Goal: Task Accomplishment & Management: Use online tool/utility

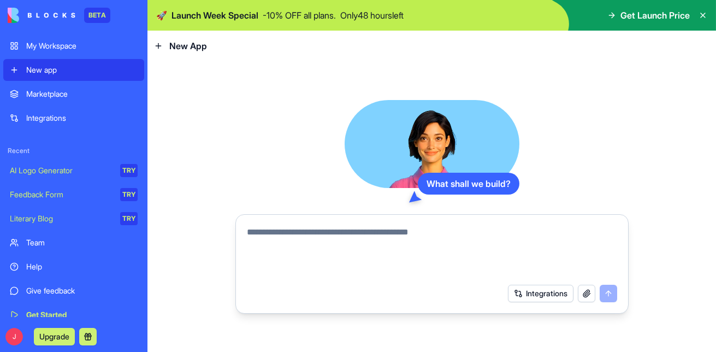
click at [280, 240] on textarea at bounding box center [432, 252] width 370 height 52
paste textarea "**********"
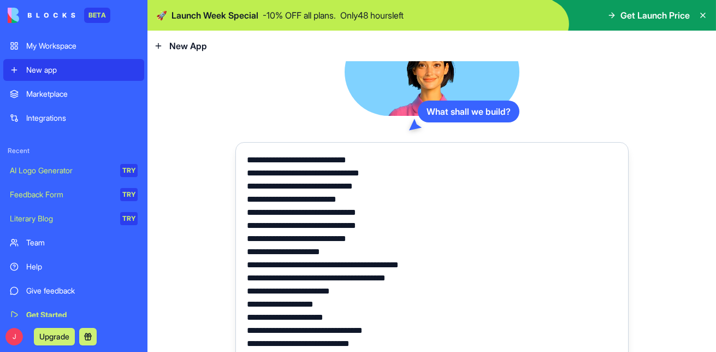
paste textarea "**********"
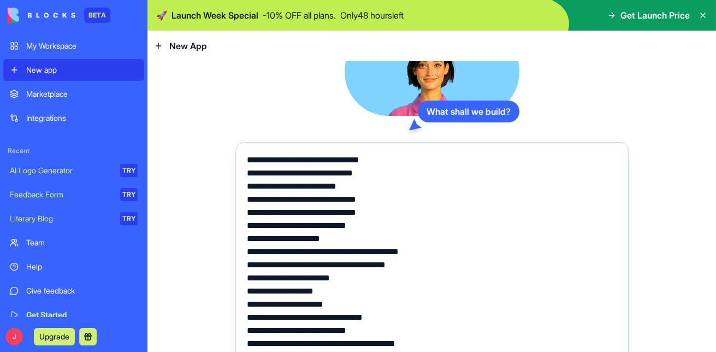
scroll to position [7054, 0]
paste textarea "**********"
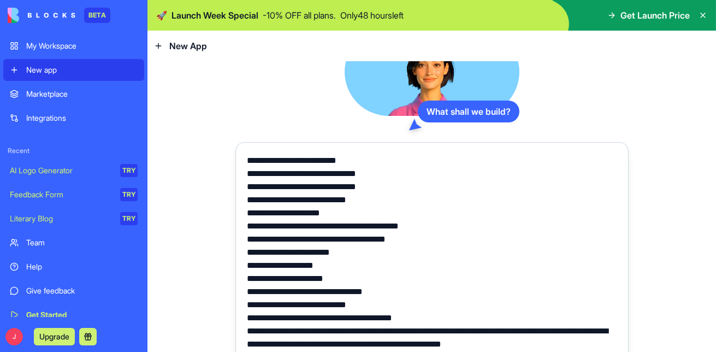
scroll to position [7067, 0]
drag, startPoint x: 551, startPoint y: 331, endPoint x: 499, endPoint y: 331, distance: 51.4
click at [499, 331] on textarea at bounding box center [432, 252] width 370 height 197
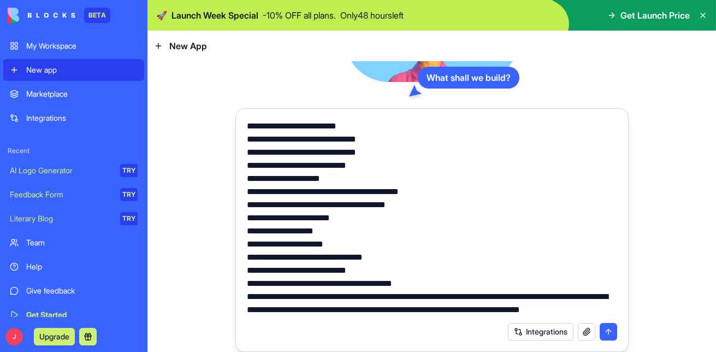
type textarea "**********"
click at [608, 333] on button "submit" at bounding box center [608, 331] width 17 height 17
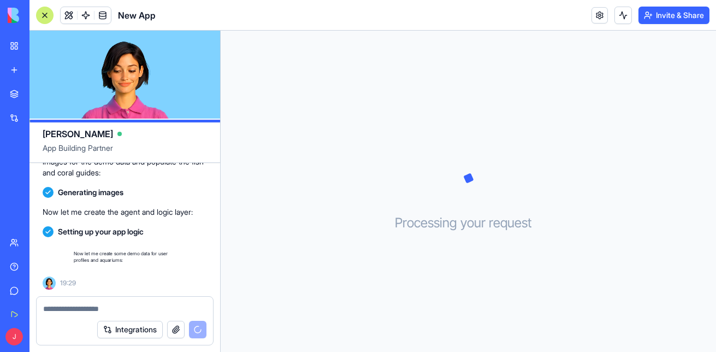
scroll to position [4019, 0]
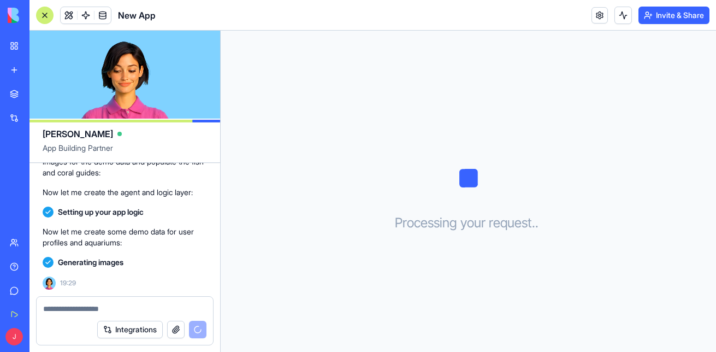
click at [133, 332] on button "Integrations" at bounding box center [130, 329] width 66 height 17
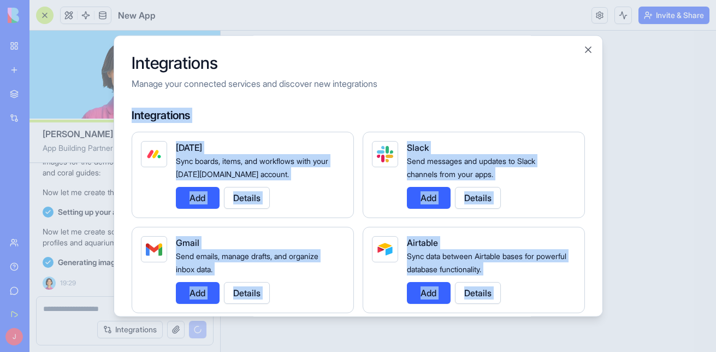
drag, startPoint x: 597, startPoint y: 81, endPoint x: 590, endPoint y: 48, distance: 34.1
click at [590, 48] on div "Integrations Manage your connected services and discover new integrations Integ…" at bounding box center [359, 175] width 490 height 281
click at [590, 48] on button "Close" at bounding box center [588, 49] width 11 height 11
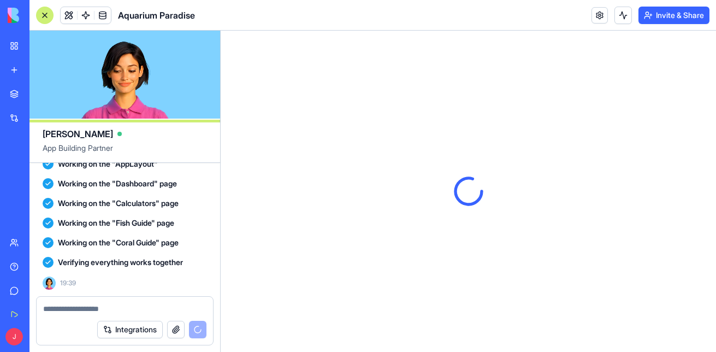
scroll to position [0, 0]
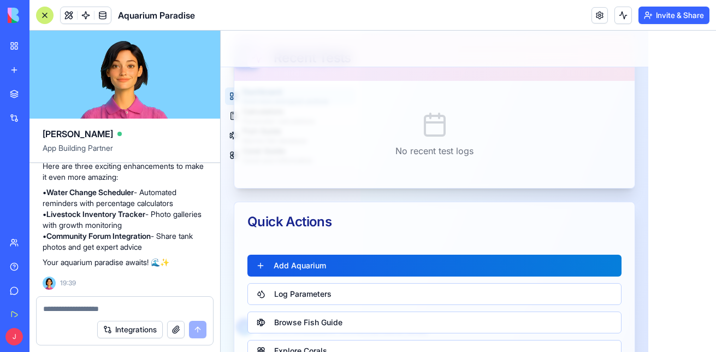
scroll to position [678, 0]
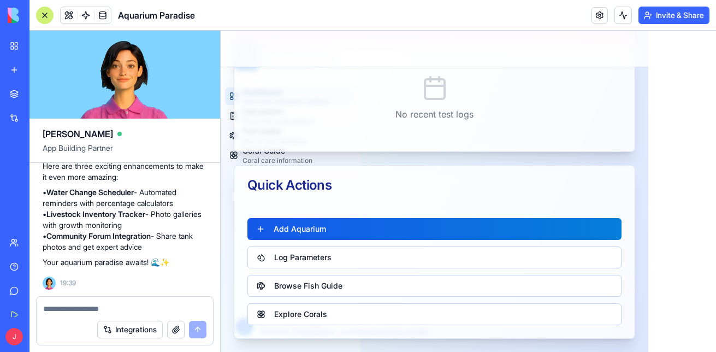
click at [657, 16] on button "Invite & Share" at bounding box center [674, 15] width 71 height 17
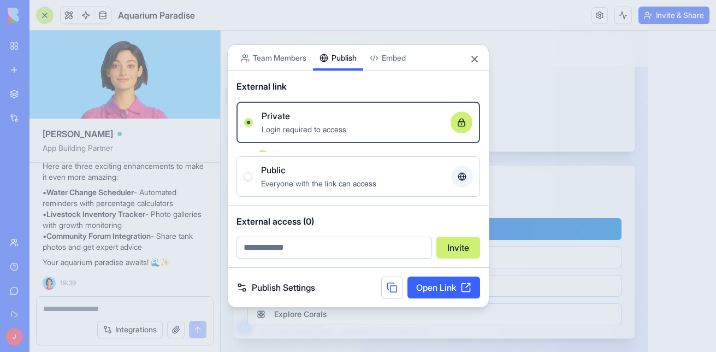
click at [347, 75] on div "Share App Team Members Publish Embed External link Private Login required to ac…" at bounding box center [358, 175] width 262 height 263
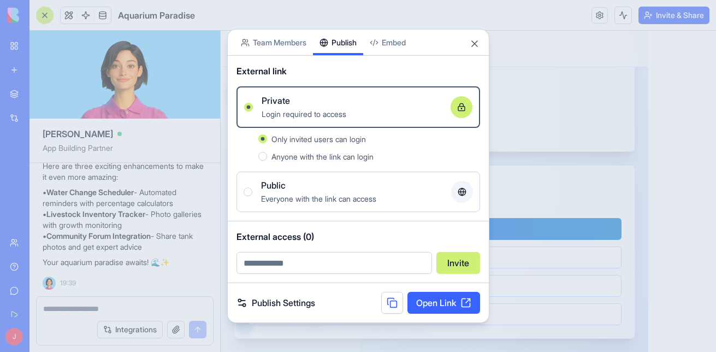
click at [448, 308] on link "Open Link" at bounding box center [444, 303] width 73 height 22
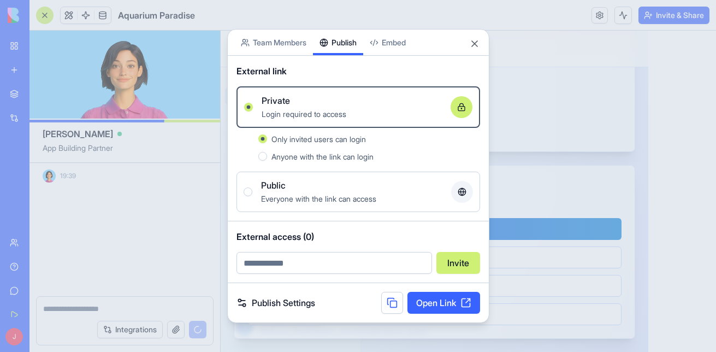
scroll to position [4502, 0]
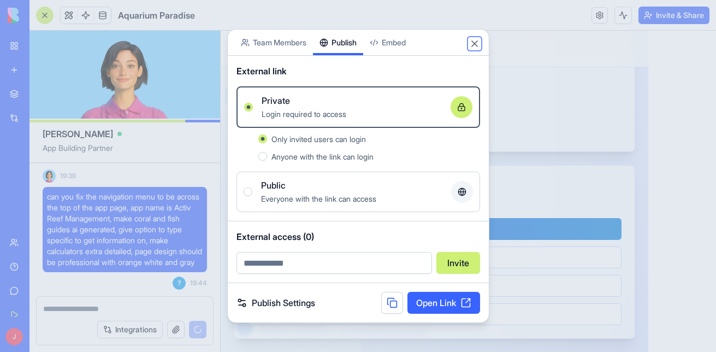
click at [475, 43] on button "Close" at bounding box center [474, 43] width 11 height 11
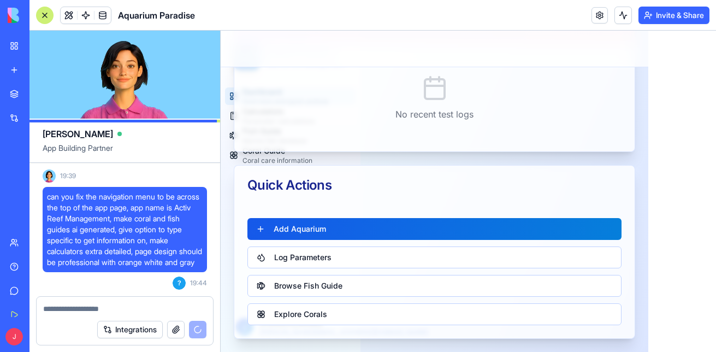
click at [49, 19] on div at bounding box center [44, 15] width 17 height 17
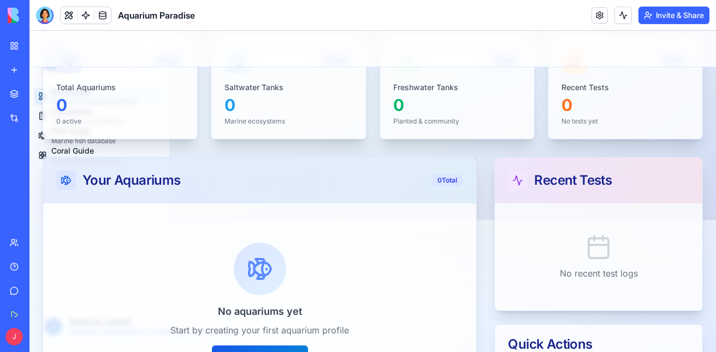
scroll to position [0, 0]
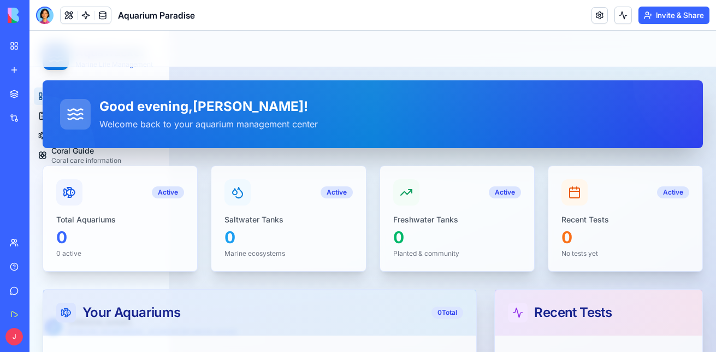
click at [41, 152] on div "Good evening , joseph ! Welcome back to your aquarium management center Active …" at bounding box center [373, 355] width 687 height 576
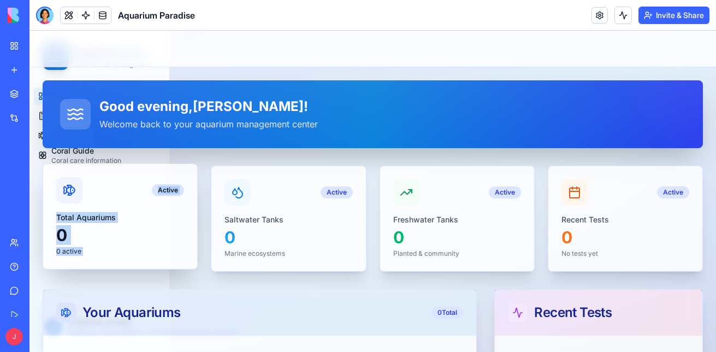
drag, startPoint x: 41, startPoint y: 152, endPoint x: 107, endPoint y: 250, distance: 118.0
click at [107, 250] on div "Good evening , joseph ! Welcome back to your aquarium management center Active …" at bounding box center [373, 355] width 687 height 576
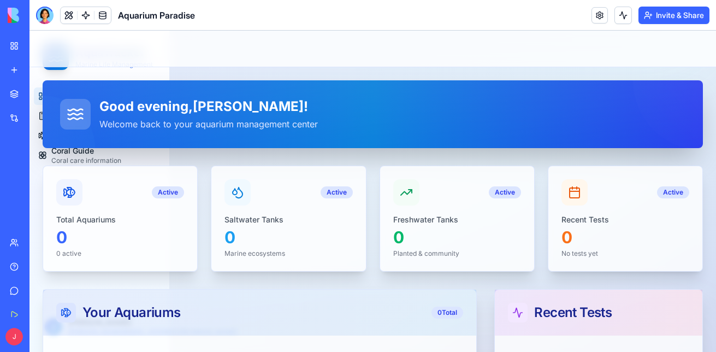
click at [267, 313] on div "Your Aquariums 0 Total" at bounding box center [259, 313] width 407 height 20
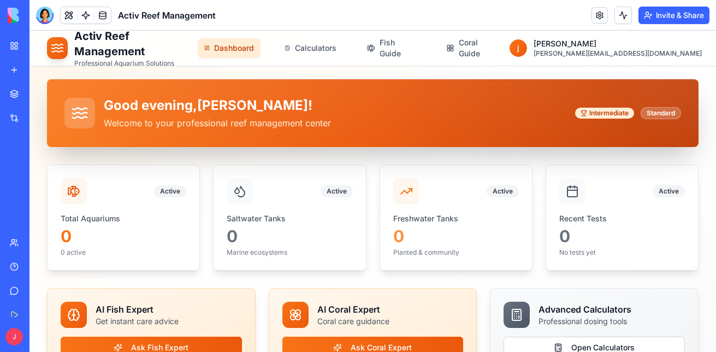
drag, startPoint x: 710, startPoint y: 73, endPoint x: 745, endPoint y: 70, distance: 35.0
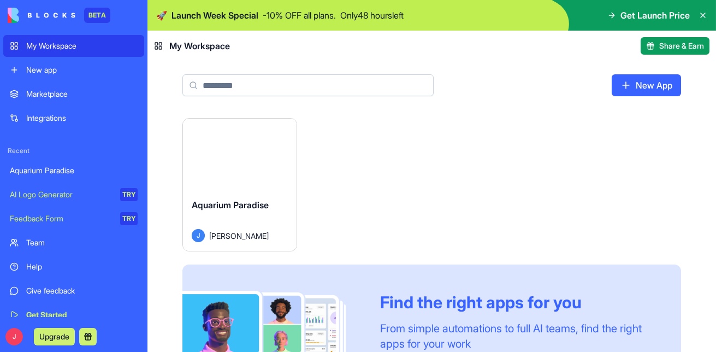
click at [241, 151] on button "Launch" at bounding box center [240, 154] width 82 height 22
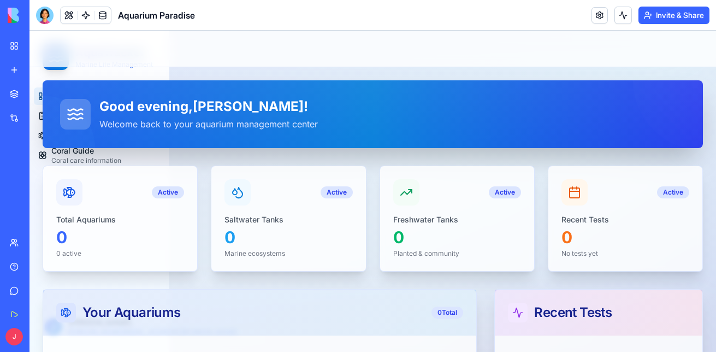
click at [50, 13] on div at bounding box center [44, 15] width 17 height 17
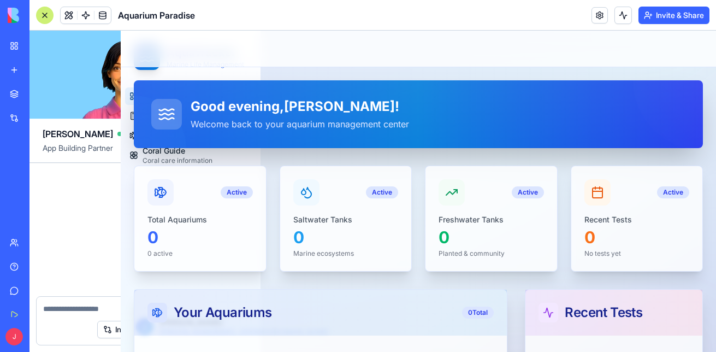
scroll to position [4384, 0]
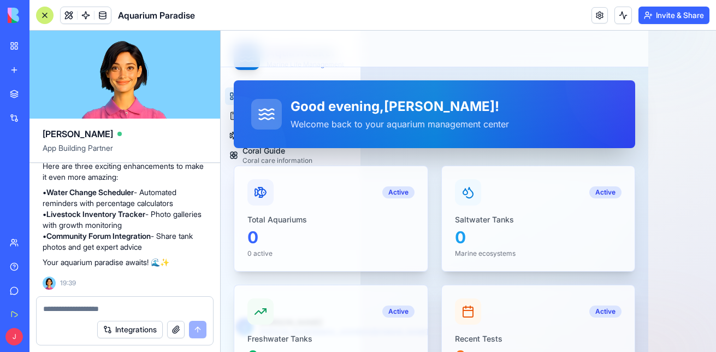
click at [118, 305] on textarea at bounding box center [124, 308] width 163 height 11
type textarea "*"
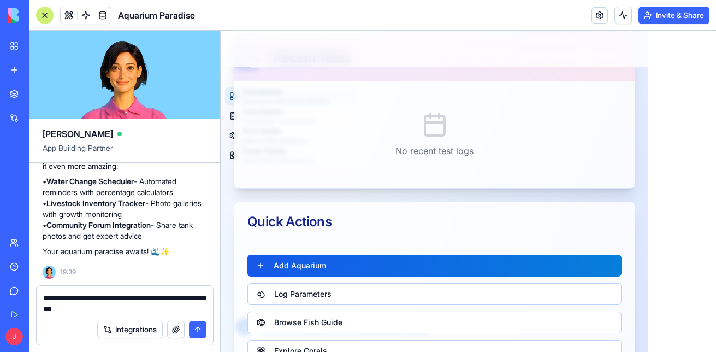
scroll to position [678, 0]
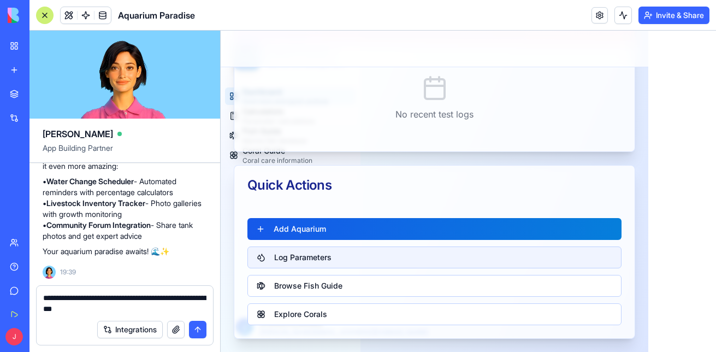
click at [315, 264] on button "Log Parameters" at bounding box center [435, 257] width 374 height 22
click at [320, 254] on button "Log Parameters" at bounding box center [435, 257] width 374 height 22
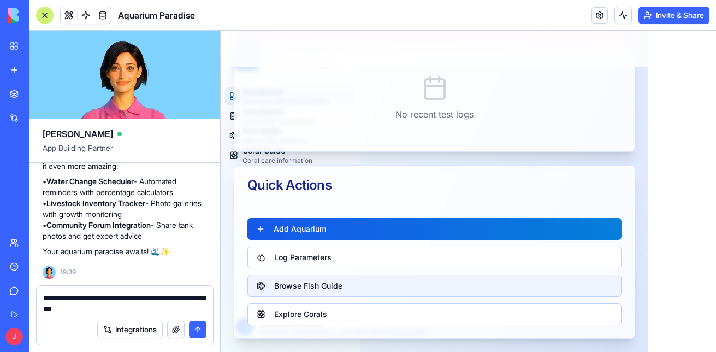
click at [317, 284] on button "Browse Fish Guide" at bounding box center [435, 286] width 374 height 22
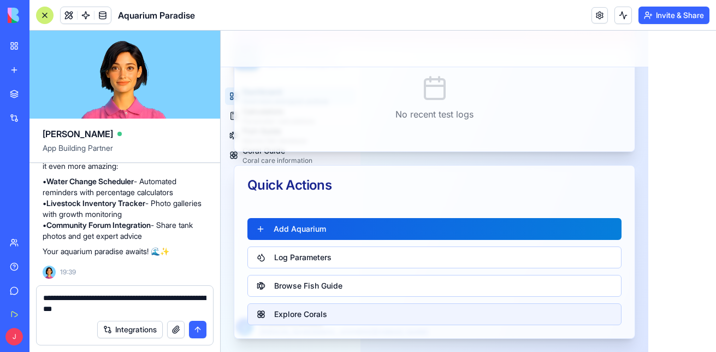
click at [317, 307] on button "Explore Corals" at bounding box center [435, 314] width 374 height 22
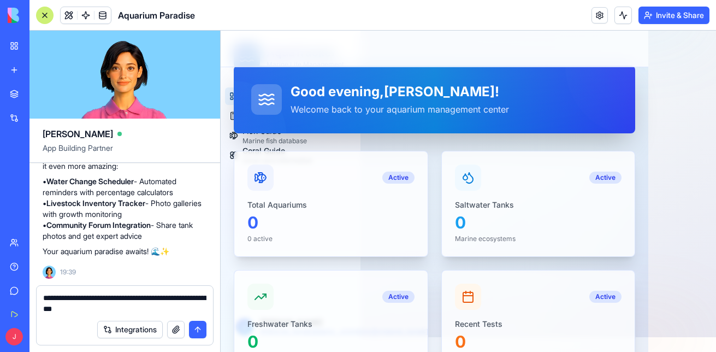
scroll to position [0, 0]
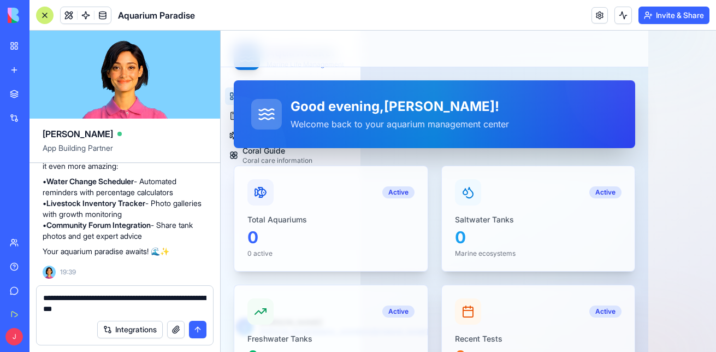
click at [121, 308] on textarea "**********" at bounding box center [124, 303] width 163 height 22
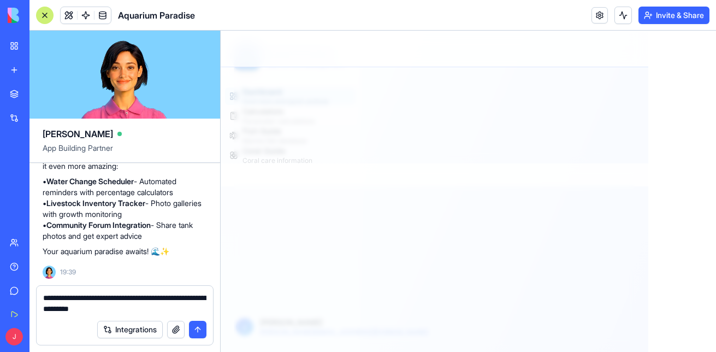
scroll to position [678, 0]
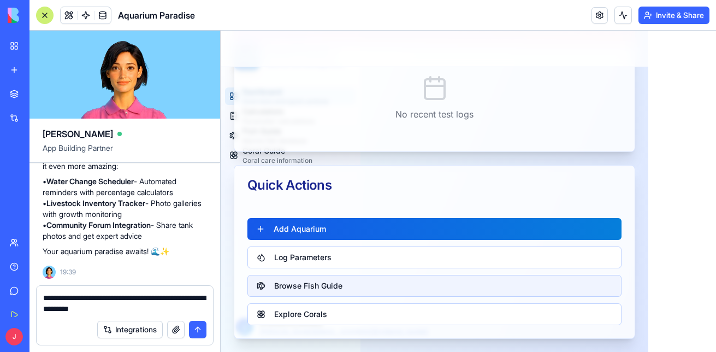
click at [375, 286] on button "Browse Fish Guide" at bounding box center [435, 286] width 374 height 22
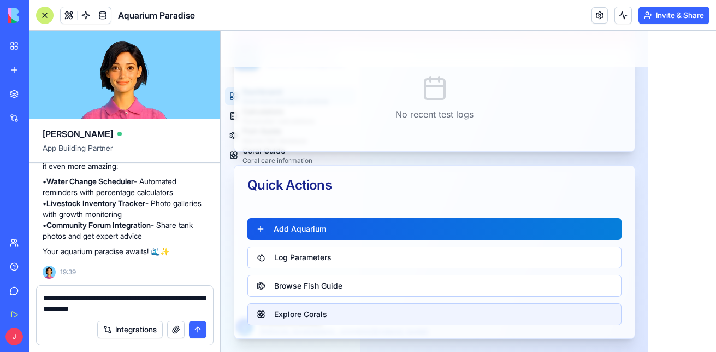
click at [369, 319] on button "Explore Corals" at bounding box center [435, 314] width 374 height 22
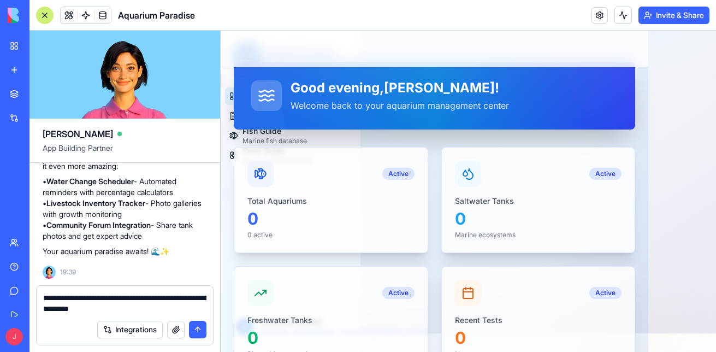
scroll to position [0, 0]
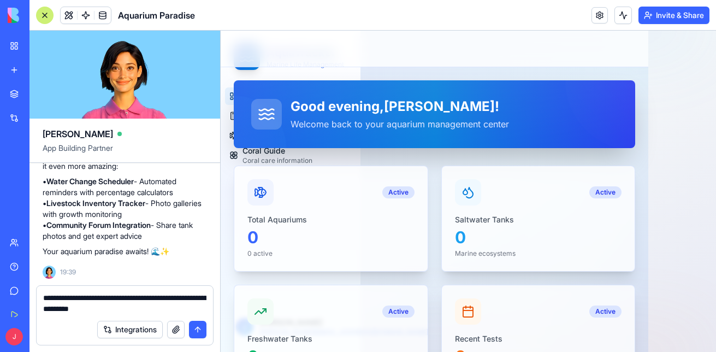
drag, startPoint x: 710, startPoint y: 319, endPoint x: 936, endPoint y: 119, distance: 301.6
click at [147, 313] on textarea "**********" at bounding box center [124, 303] width 163 height 22
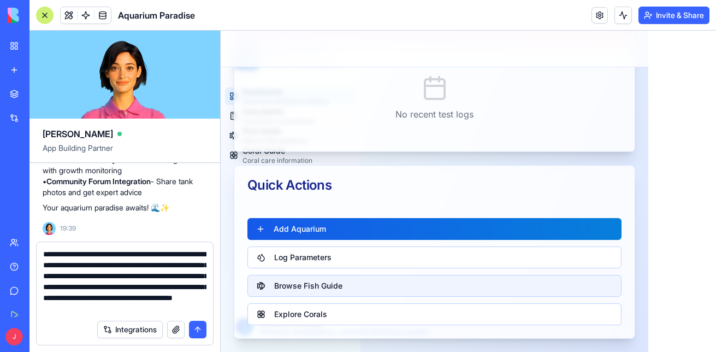
scroll to position [21, 0]
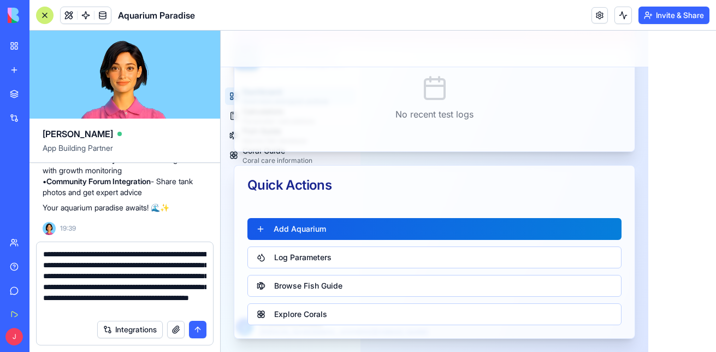
type textarea "**********"
click at [204, 329] on button "submit" at bounding box center [197, 329] width 17 height 17
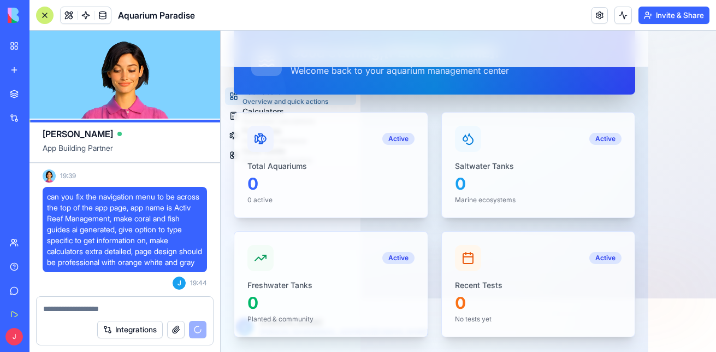
scroll to position [0, 0]
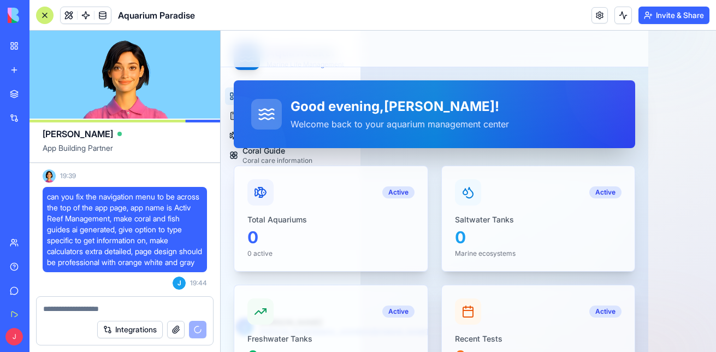
drag, startPoint x: 712, startPoint y: 321, endPoint x: 936, endPoint y: 53, distance: 349.1
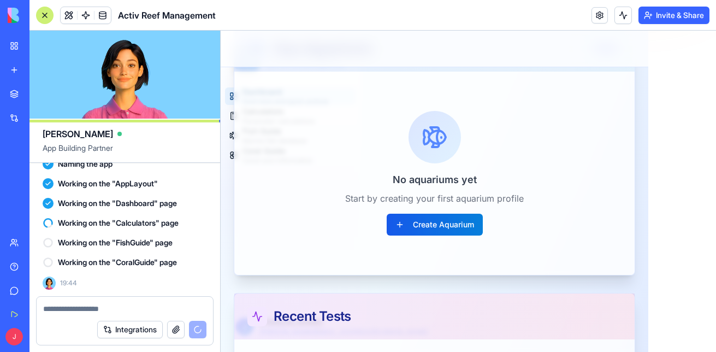
scroll to position [380, 0]
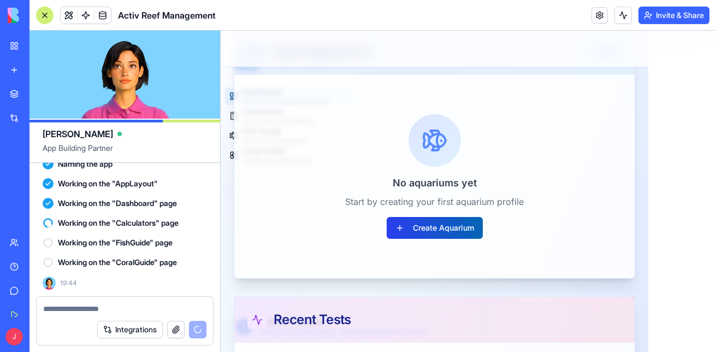
click at [441, 227] on button "Create Aquarium" at bounding box center [435, 228] width 96 height 22
click at [453, 230] on button "Create Aquarium" at bounding box center [435, 228] width 96 height 22
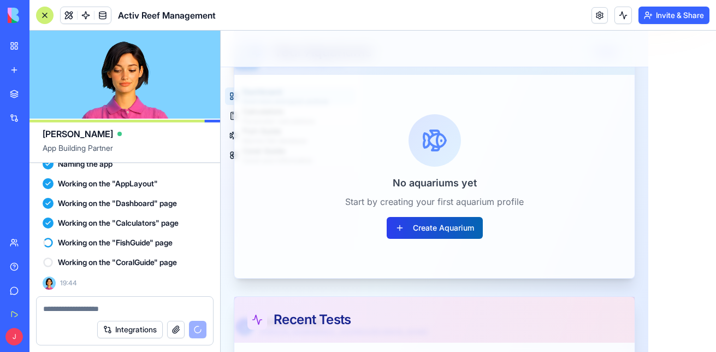
click at [453, 230] on button "Create Aquarium" at bounding box center [435, 228] width 96 height 22
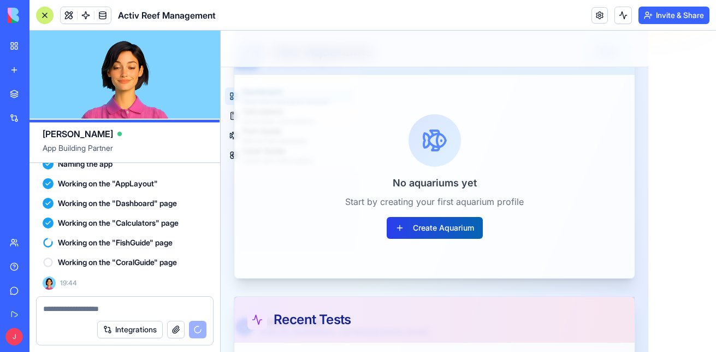
click at [453, 230] on button "Create Aquarium" at bounding box center [435, 228] width 96 height 22
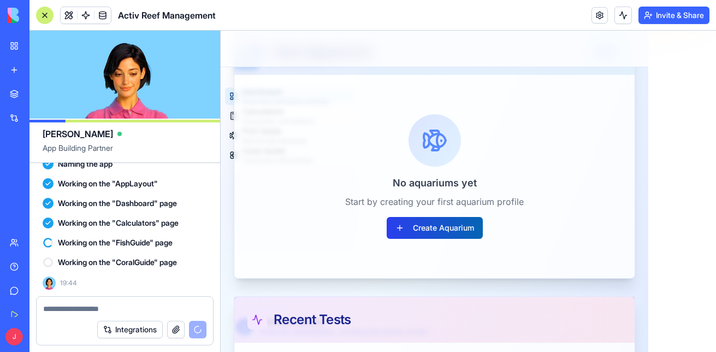
click at [453, 230] on button "Create Aquarium" at bounding box center [435, 228] width 96 height 22
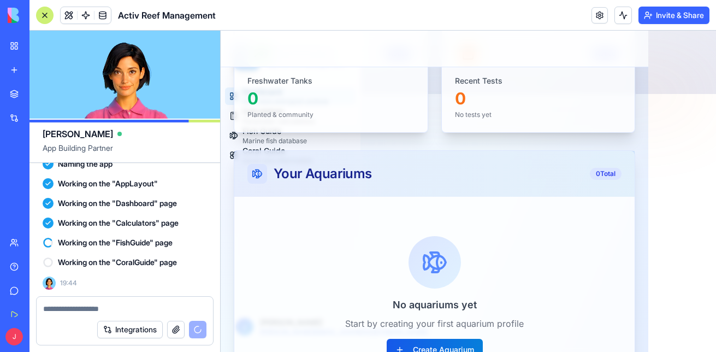
scroll to position [0, 0]
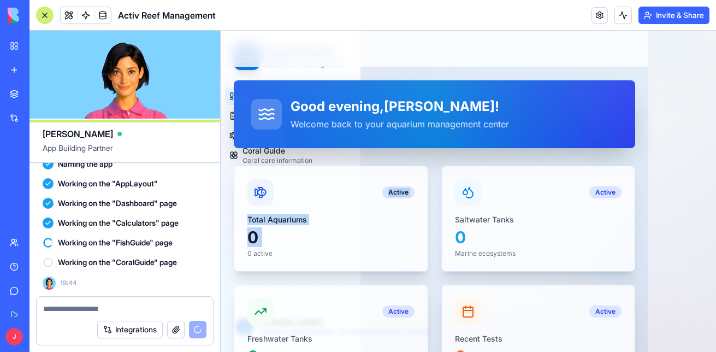
drag, startPoint x: 225, startPoint y: 180, endPoint x: 223, endPoint y: 275, distance: 94.5
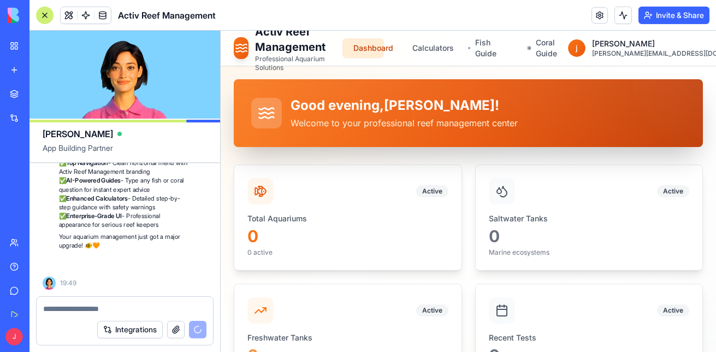
scroll to position [4970, 0]
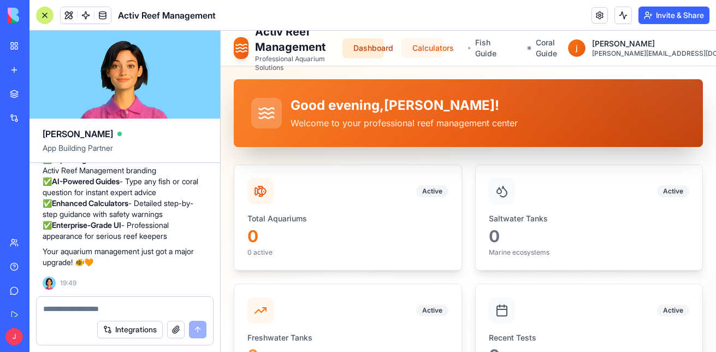
click at [444, 48] on link "Calculators" at bounding box center [423, 48] width 43 height 20
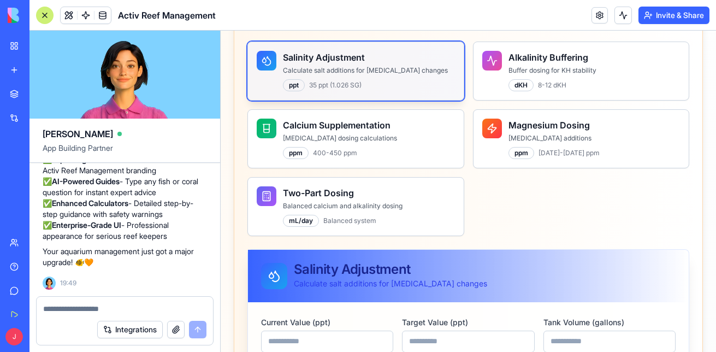
scroll to position [401, 0]
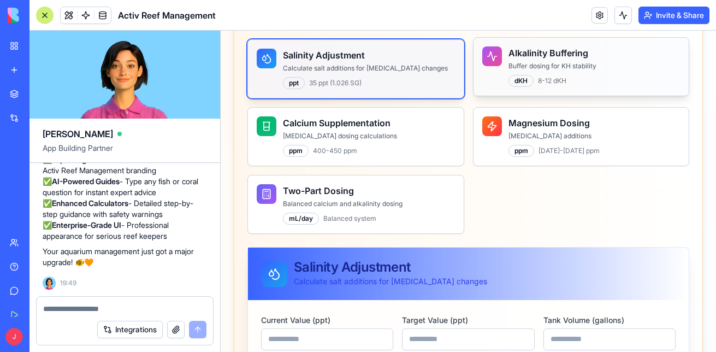
click at [558, 71] on div "Alkalinity Buffering Buffer dosing for KH stability dKH 8-12 dKH" at bounding box center [595, 66] width 172 height 40
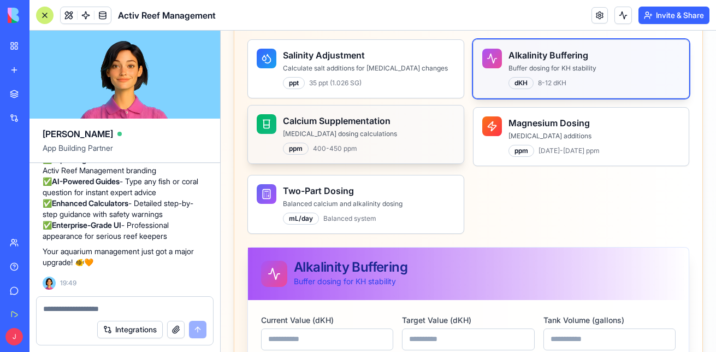
click at [387, 132] on p "Calcium chloride dosing calculations" at bounding box center [369, 133] width 172 height 9
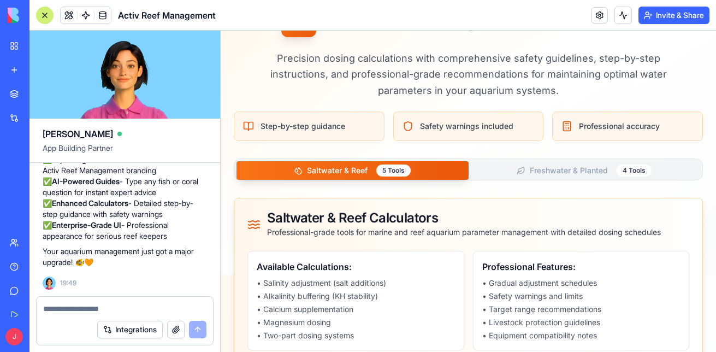
scroll to position [0, 0]
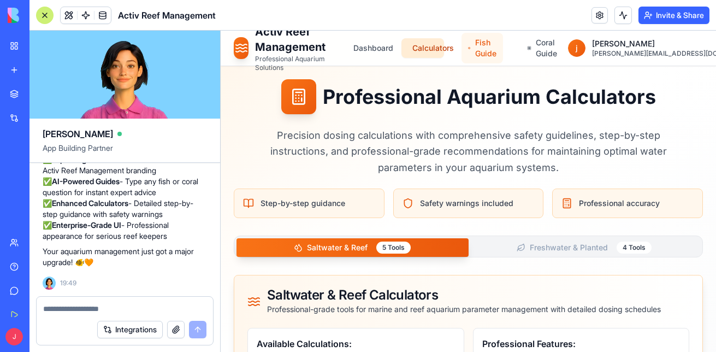
click at [503, 52] on link "Fish Guide" at bounding box center [483, 48] width 42 height 31
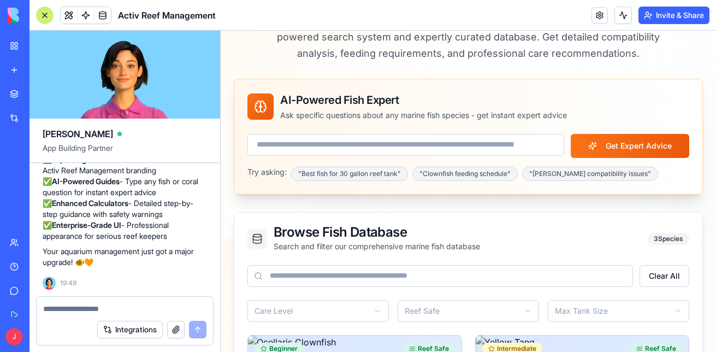
scroll to position [127, 0]
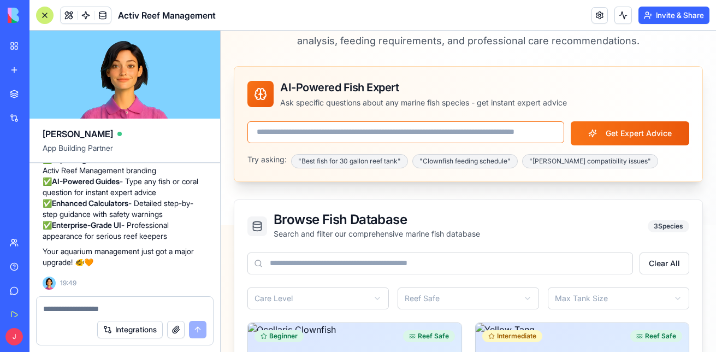
click at [461, 137] on input at bounding box center [406, 132] width 317 height 22
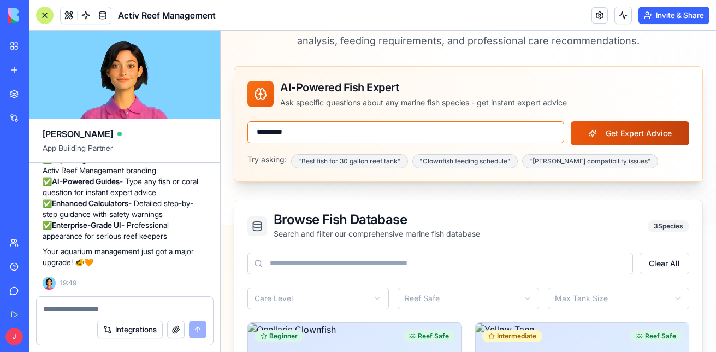
type input "*********"
click at [616, 139] on button "Get Expert Advice" at bounding box center [630, 133] width 119 height 24
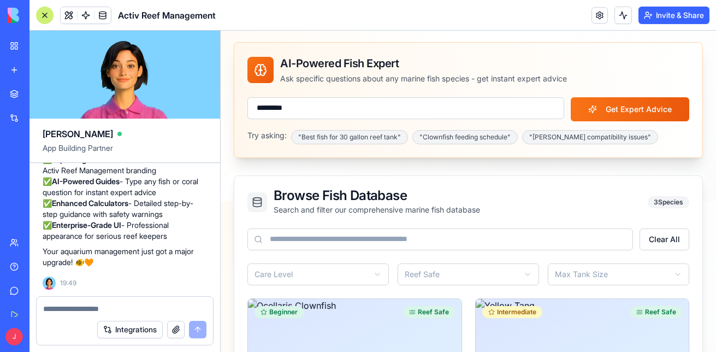
scroll to position [164, 0]
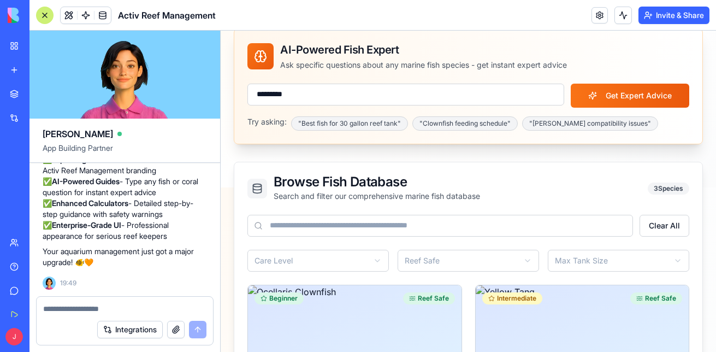
click at [93, 310] on textarea at bounding box center [124, 308] width 163 height 11
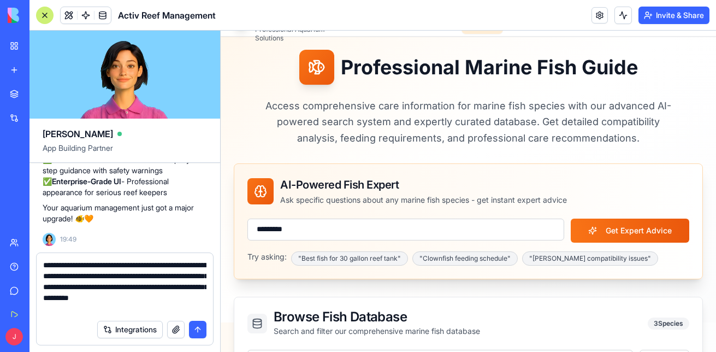
scroll to position [0, 0]
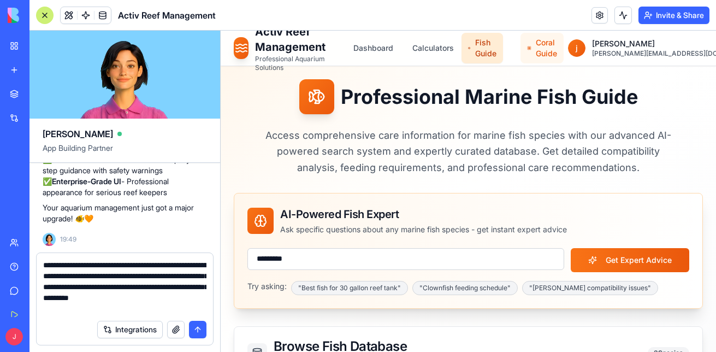
click at [564, 52] on link "Coral Guide" at bounding box center [542, 48] width 43 height 31
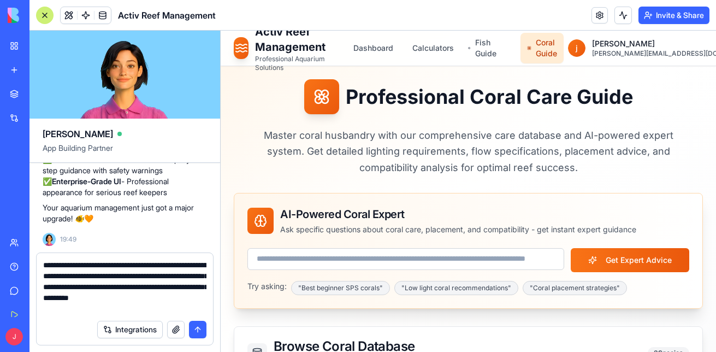
click at [113, 311] on textarea "**********" at bounding box center [124, 287] width 163 height 55
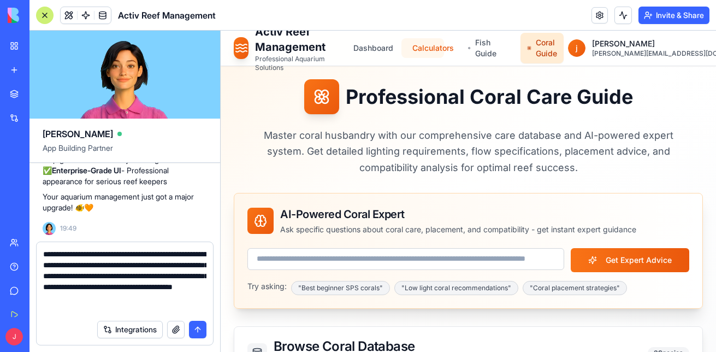
click at [440, 43] on link "Calculators" at bounding box center [423, 48] width 43 height 20
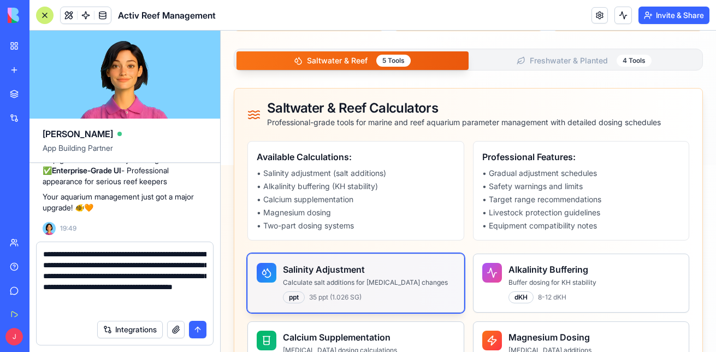
scroll to position [134, 0]
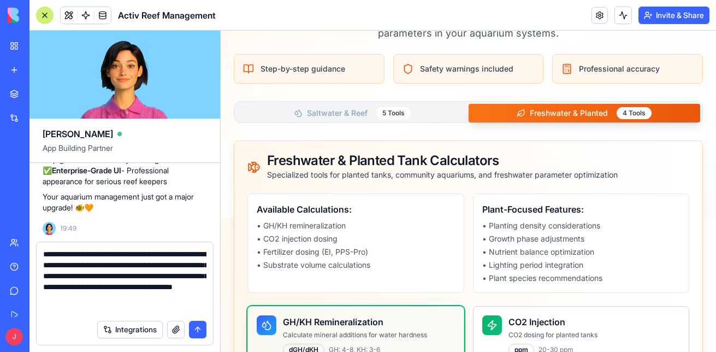
click at [545, 113] on button "Freshwater & Planted 4 Tools" at bounding box center [585, 113] width 232 height 19
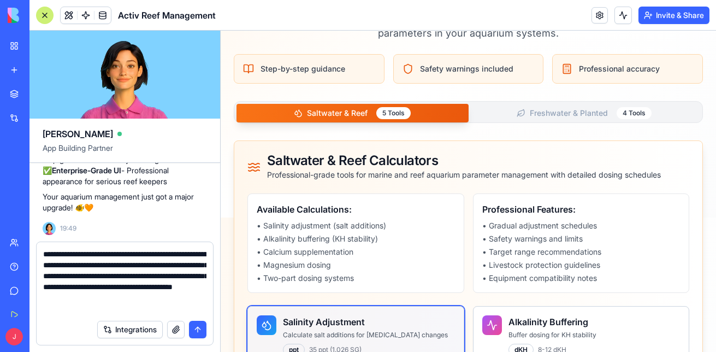
click at [350, 109] on button "Saltwater & Reef 5 Tools" at bounding box center [353, 113] width 232 height 19
click at [84, 310] on textarea "**********" at bounding box center [124, 282] width 163 height 66
click at [203, 308] on textarea "**********" at bounding box center [124, 282] width 163 height 66
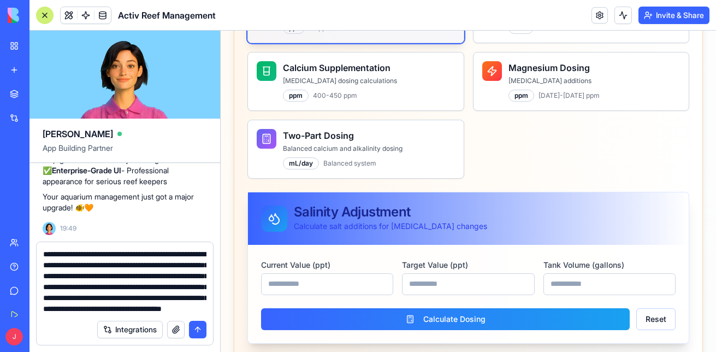
scroll to position [451, 0]
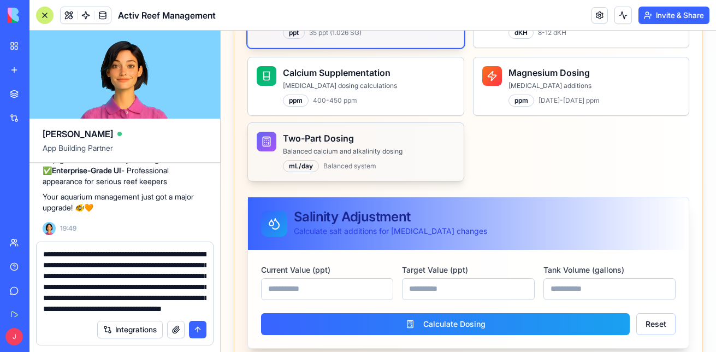
click at [371, 169] on span "Balanced system" at bounding box center [349, 166] width 53 height 9
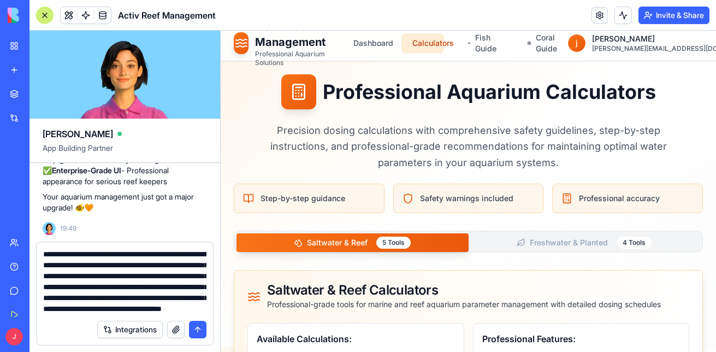
scroll to position [0, 0]
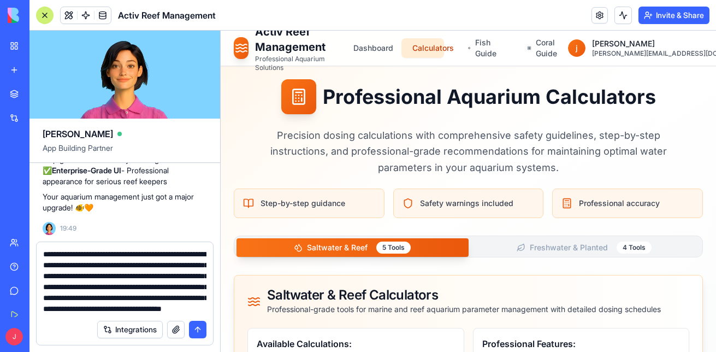
click at [584, 203] on span "Professional accuracy" at bounding box center [619, 203] width 81 height 11
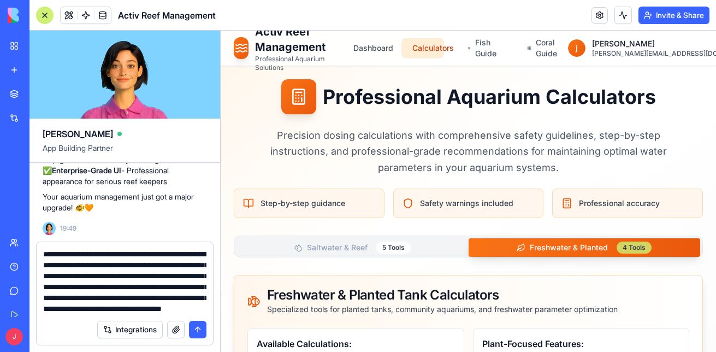
click at [634, 244] on div "4 Tools" at bounding box center [634, 247] width 35 height 12
click at [380, 50] on link "Dashboard" at bounding box center [364, 48] width 42 height 20
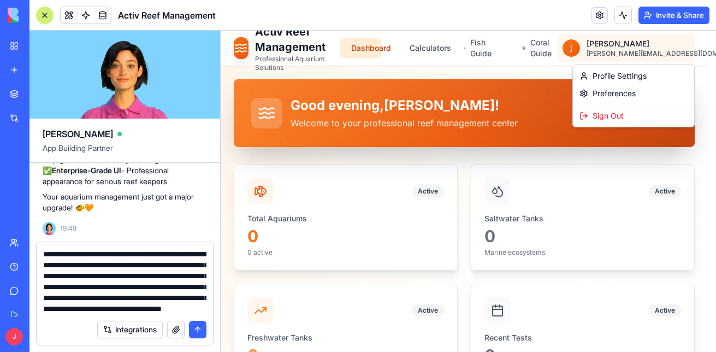
click at [614, 80] on div "Profile Settings" at bounding box center [633, 75] width 117 height 17
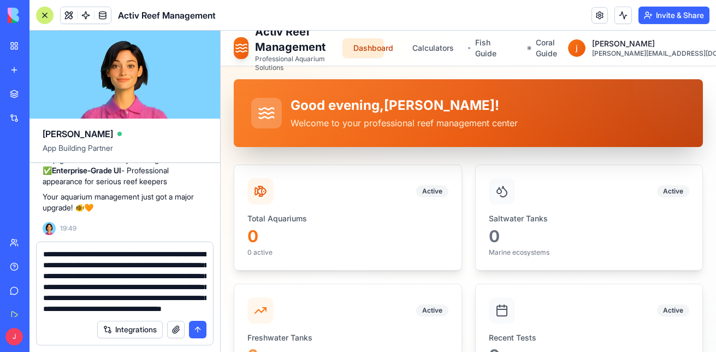
click at [175, 312] on textarea "**********" at bounding box center [124, 282] width 163 height 66
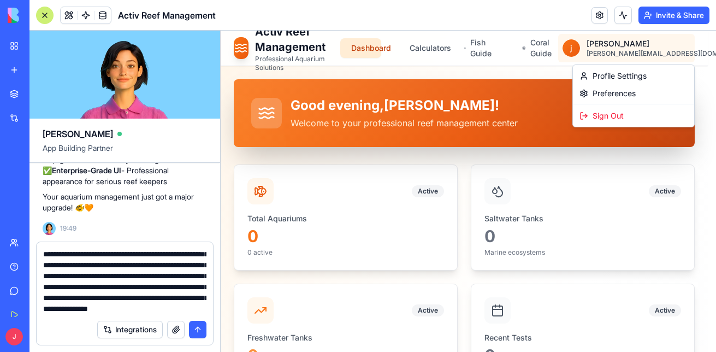
click at [623, 98] on div "Preferences" at bounding box center [633, 93] width 117 height 17
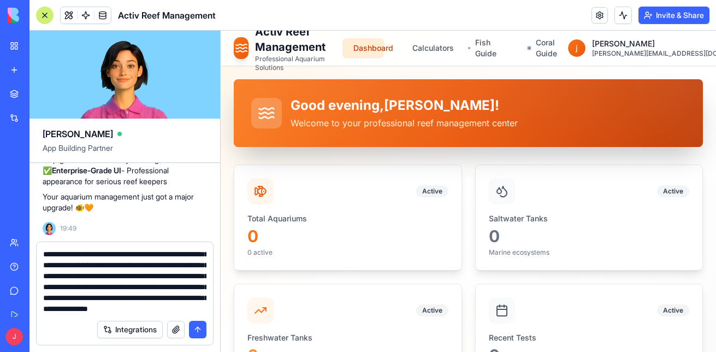
click at [143, 310] on textarea "**********" at bounding box center [124, 282] width 163 height 66
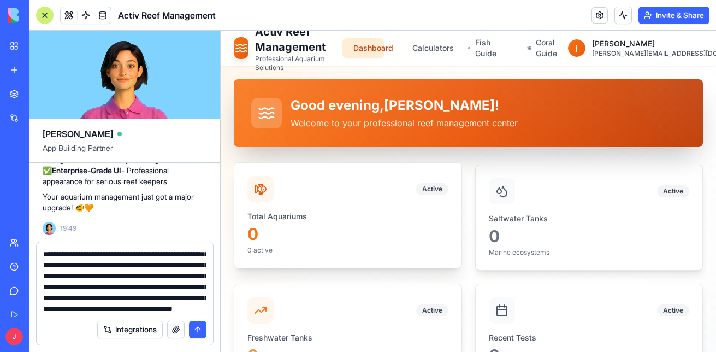
scroll to position [43, 0]
click at [204, 302] on textarea "**********" at bounding box center [124, 282] width 163 height 66
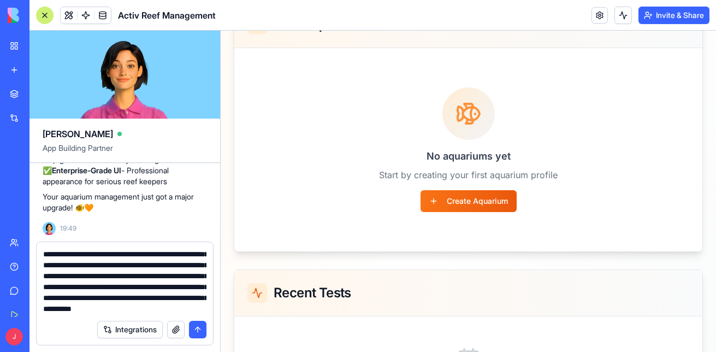
scroll to position [398, 0]
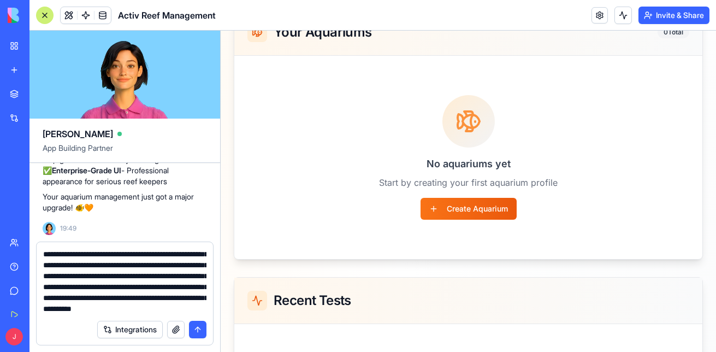
drag, startPoint x: 712, startPoint y: 71, endPoint x: 936, endPoint y: 216, distance: 267.5
click at [474, 207] on button "Create Aquarium" at bounding box center [469, 209] width 96 height 22
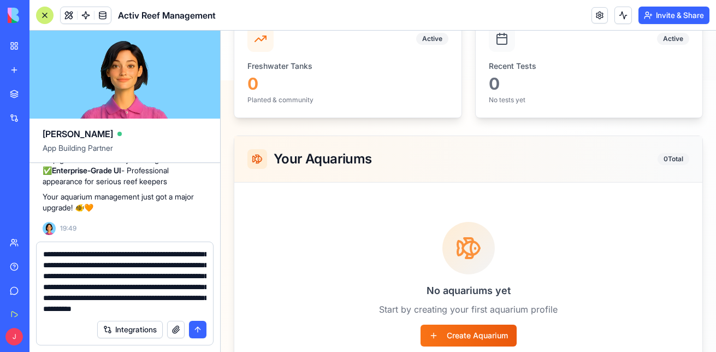
scroll to position [0, 0]
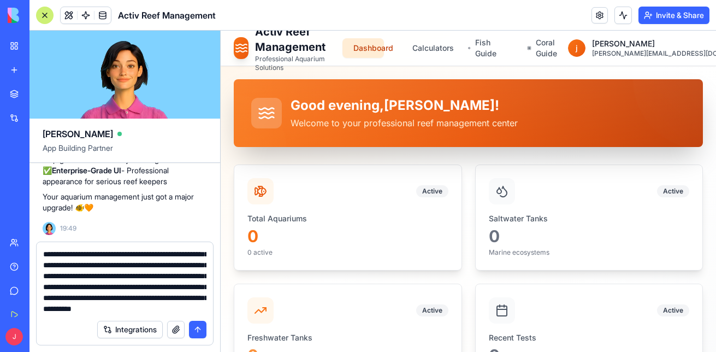
click at [180, 311] on textarea "**********" at bounding box center [124, 282] width 163 height 66
type textarea "**********"
click at [199, 331] on button "submit" at bounding box center [197, 329] width 17 height 17
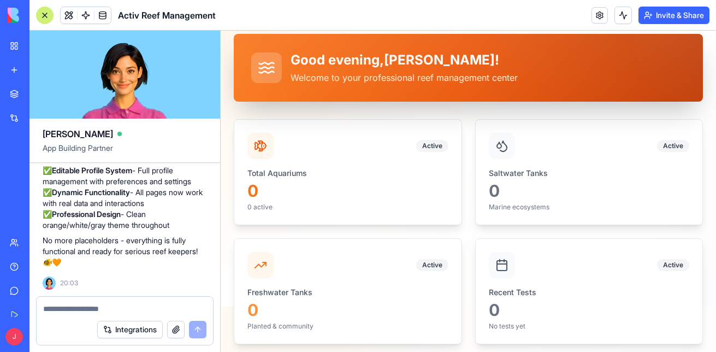
scroll to position [0, 0]
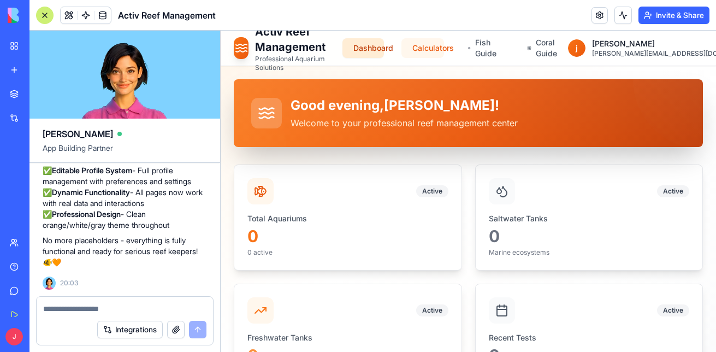
click at [444, 46] on link "Calculators" at bounding box center [423, 48] width 43 height 20
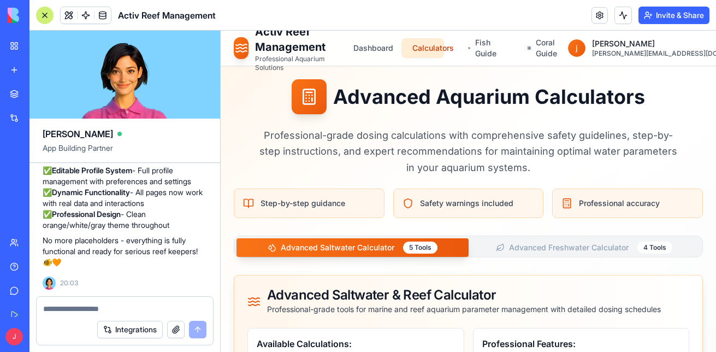
click at [650, 20] on button "Invite & Share" at bounding box center [674, 15] width 71 height 17
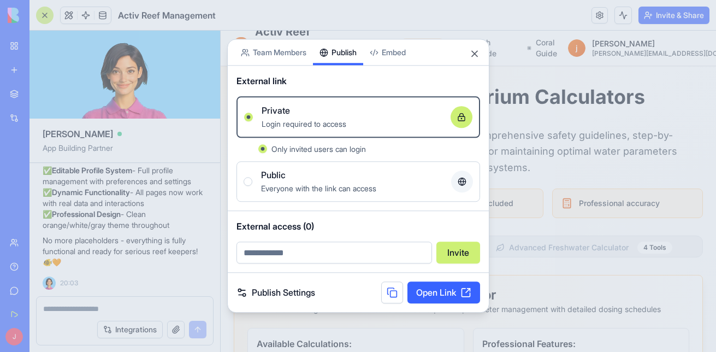
click at [344, 79] on div "Share App Team Members Publish Embed External link Private Login required to ac…" at bounding box center [358, 176] width 262 height 274
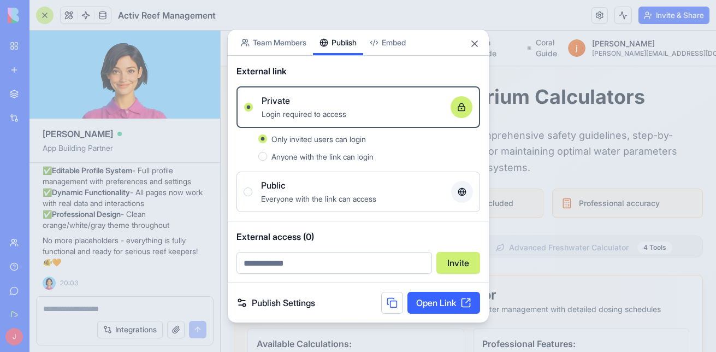
click at [320, 158] on span "Anyone with the link can login" at bounding box center [323, 156] width 102 height 9
click at [267, 158] on button "Anyone with the link can login" at bounding box center [262, 156] width 9 height 9
click at [434, 304] on link "Open Link" at bounding box center [444, 303] width 73 height 22
click at [475, 45] on button "Close" at bounding box center [474, 43] width 11 height 11
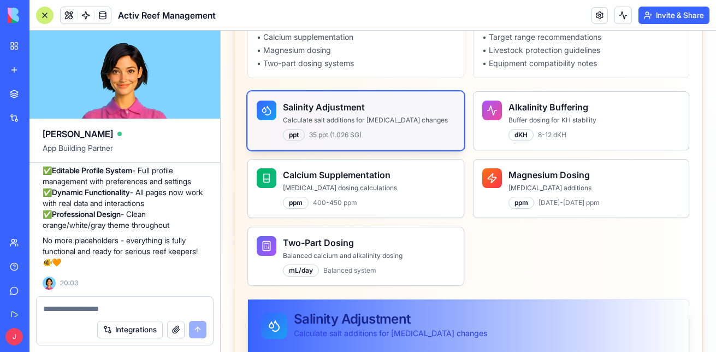
scroll to position [359, 0]
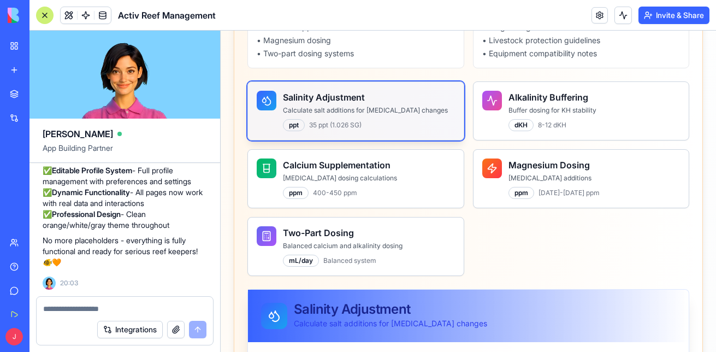
click at [98, 311] on textarea at bounding box center [124, 308] width 163 height 11
type textarea "*"
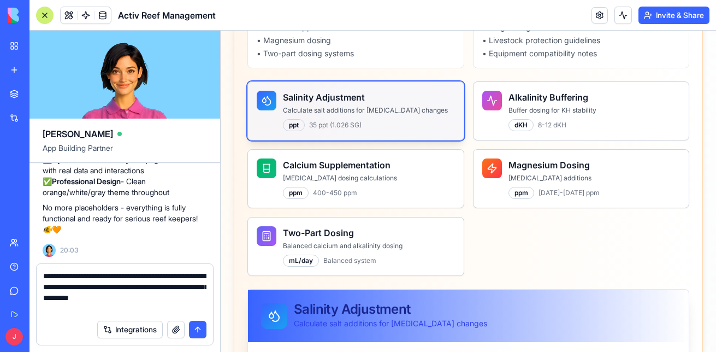
type textarea "**********"
click at [197, 331] on button "submit" at bounding box center [197, 329] width 17 height 17
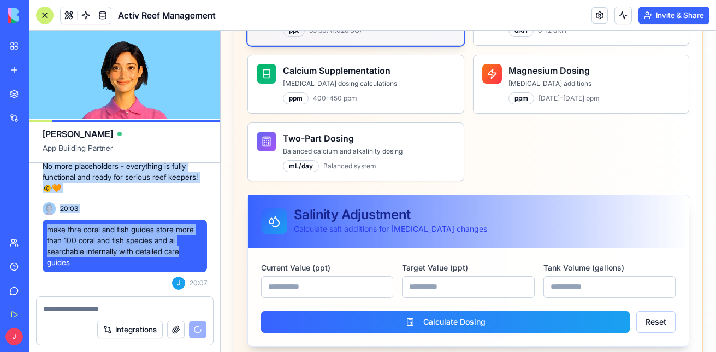
scroll to position [5557, 0]
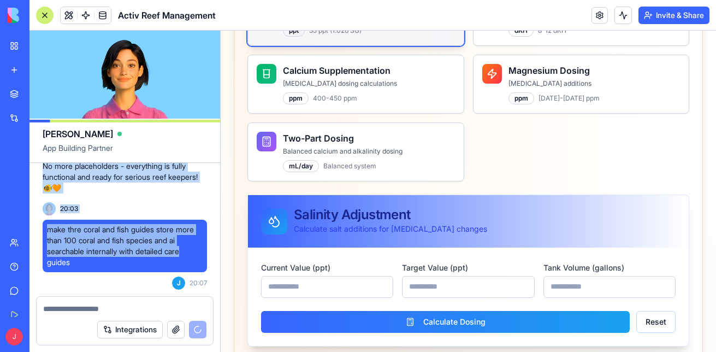
drag, startPoint x: 204, startPoint y: 255, endPoint x: 188, endPoint y: 263, distance: 17.8
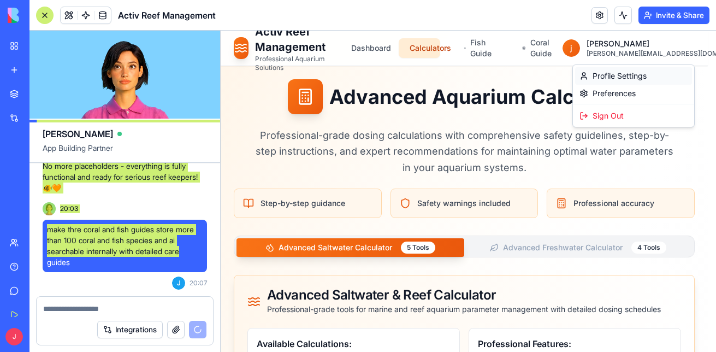
click at [608, 74] on link "Profile Settings" at bounding box center [633, 75] width 117 height 17
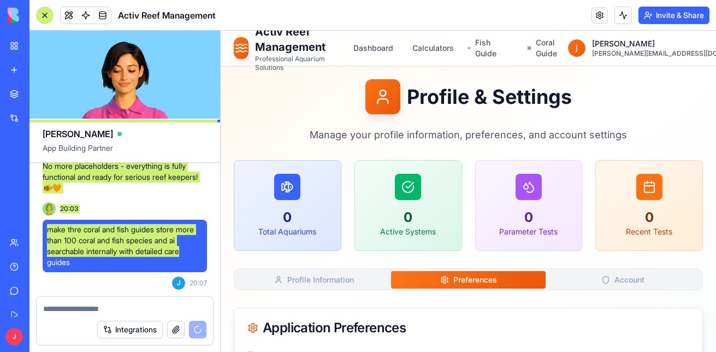
click at [458, 279] on button "Preferences" at bounding box center [468, 279] width 155 height 17
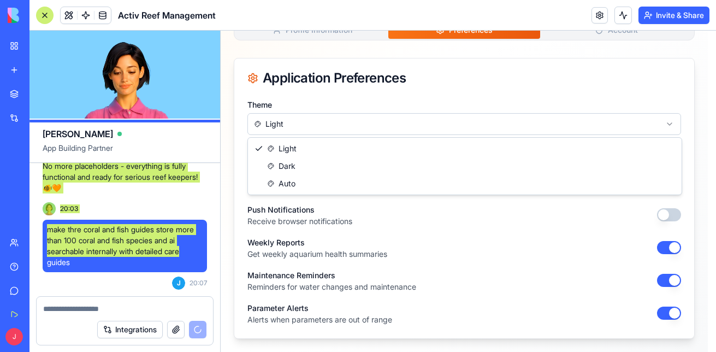
scroll to position [250, 0]
click at [644, 121] on html "Activ Reef Management Professional Aquarium Solutions Dashboard Calculators Fis…" at bounding box center [469, 66] width 496 height 571
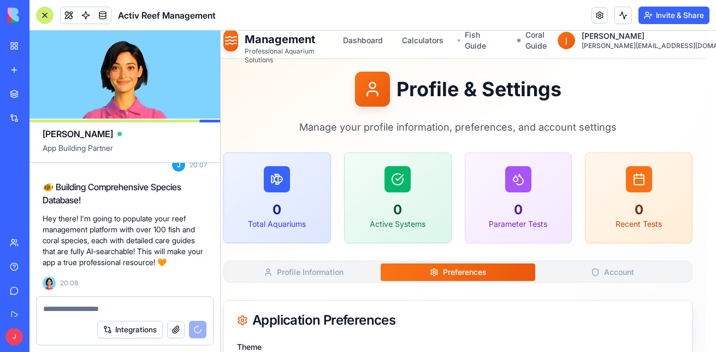
scroll to position [0, 10]
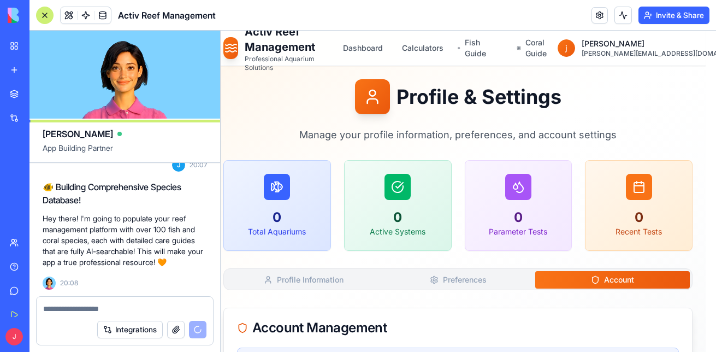
click at [576, 280] on button "Account" at bounding box center [612, 279] width 155 height 17
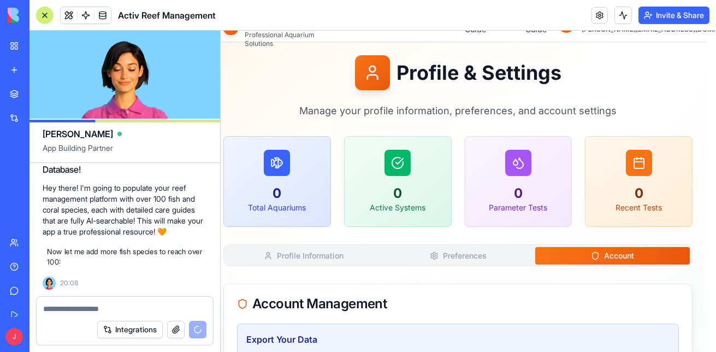
scroll to position [5868, 0]
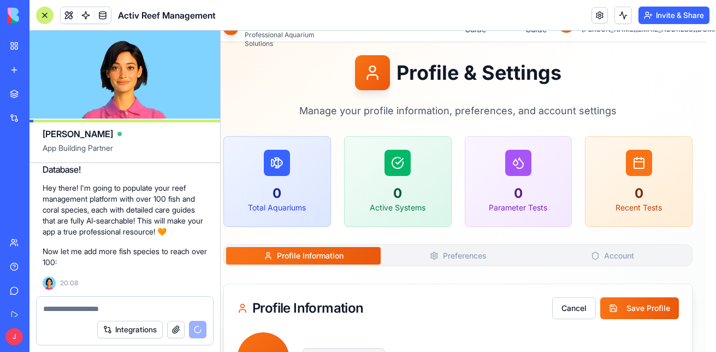
click at [331, 257] on button "Profile Information" at bounding box center [303, 255] width 155 height 17
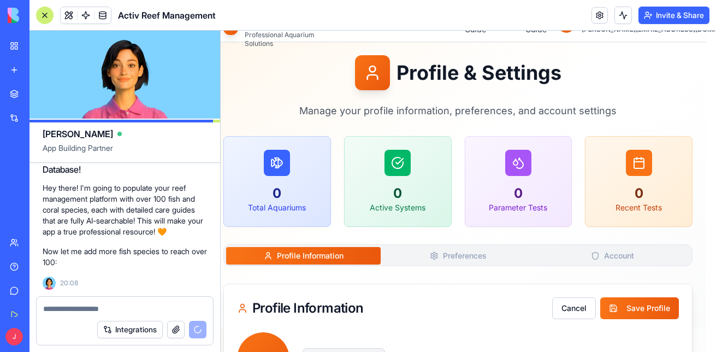
click at [623, 319] on div "Profile Information Cancel Save Profile" at bounding box center [458, 308] width 468 height 48
click at [624, 308] on button "Save Profile" at bounding box center [639, 308] width 79 height 22
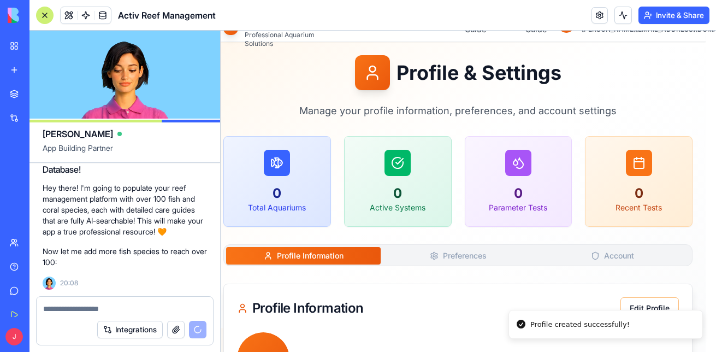
scroll to position [0, 10]
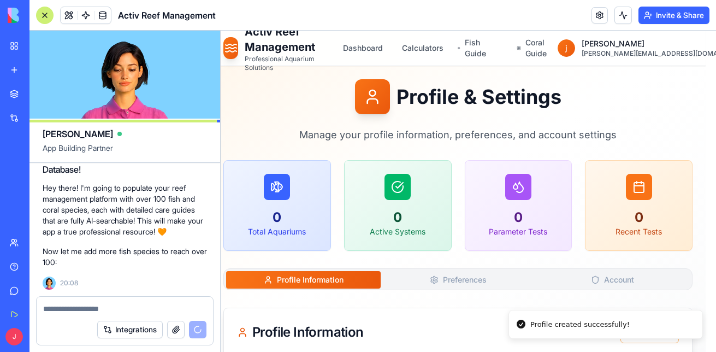
drag, startPoint x: 715, startPoint y: 133, endPoint x: 936, endPoint y: 39, distance: 240.9
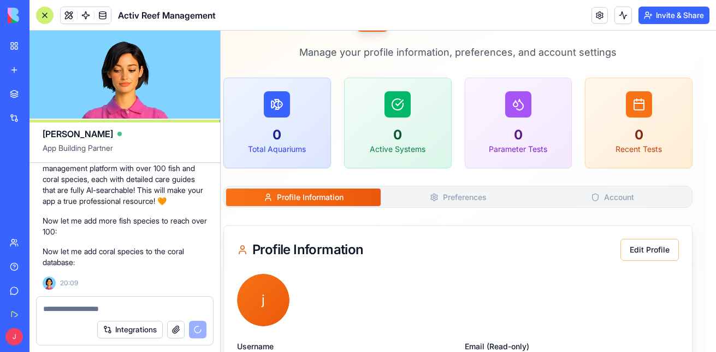
scroll to position [81, 10]
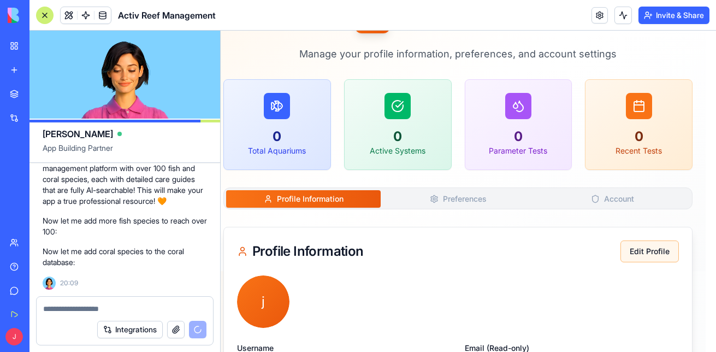
click at [656, 251] on button "Edit Profile" at bounding box center [650, 251] width 58 height 22
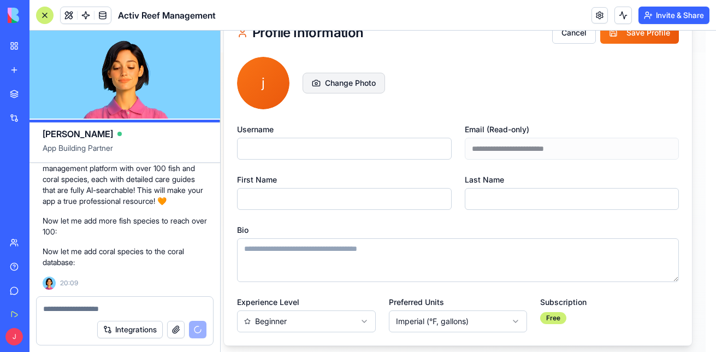
scroll to position [315, 10]
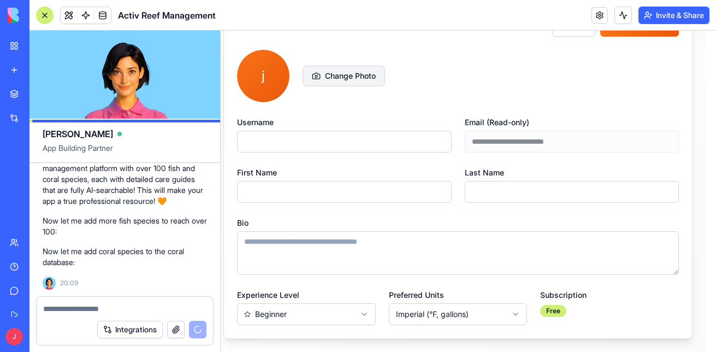
click at [334, 192] on input "First Name" at bounding box center [344, 192] width 215 height 22
type input "******"
type input "**********"
type input "*****"
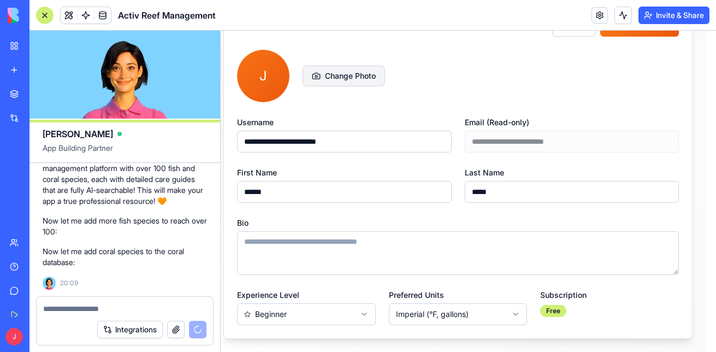
click at [357, 131] on input "**********" at bounding box center [344, 142] width 215 height 22
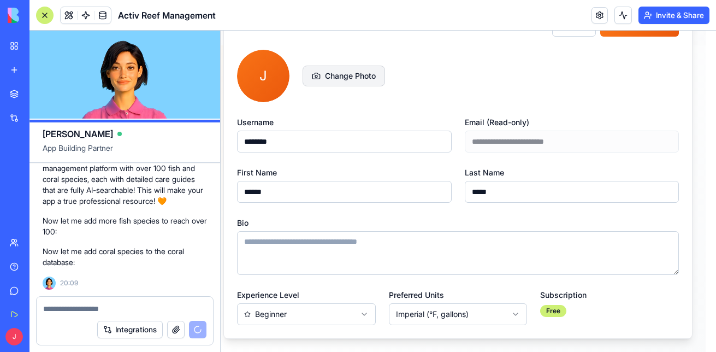
type input "********"
click at [565, 149] on div "**********" at bounding box center [458, 158] width 442 height 87
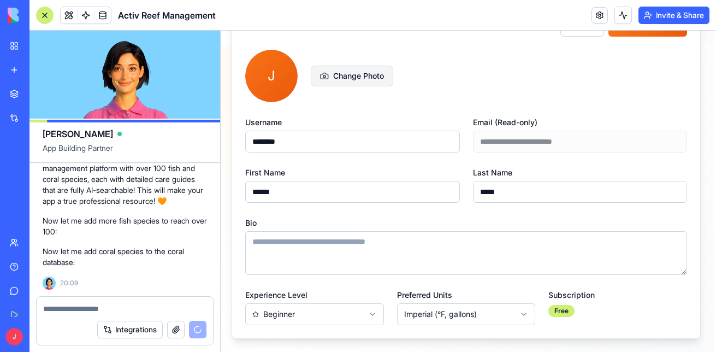
click at [366, 309] on html "**********" at bounding box center [467, 38] width 496 height 628
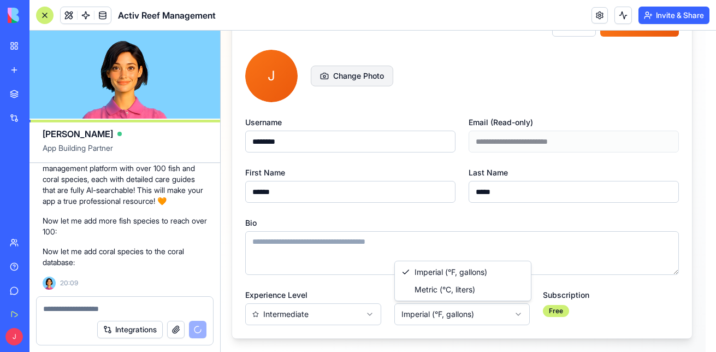
click at [448, 310] on html "**********" at bounding box center [467, 38] width 496 height 628
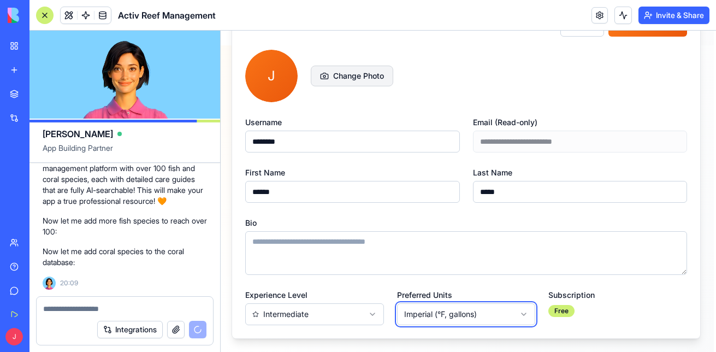
click at [609, 305] on html "**********" at bounding box center [467, 38] width 496 height 628
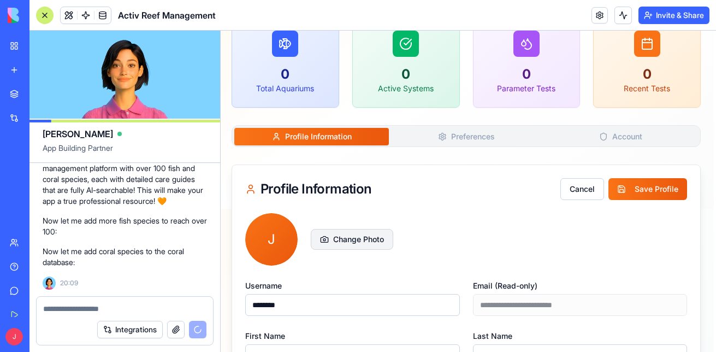
scroll to position [127, 2]
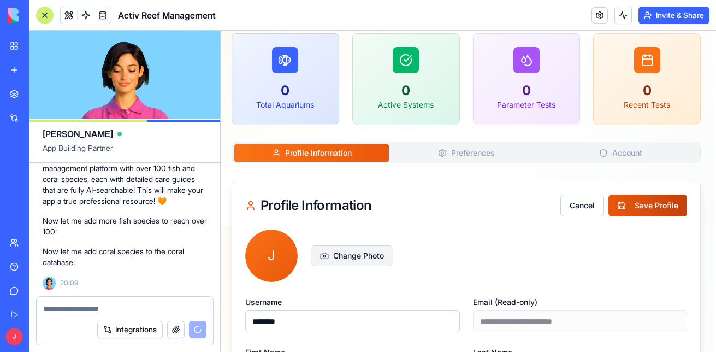
click at [622, 203] on button "Save Profile" at bounding box center [648, 206] width 79 height 22
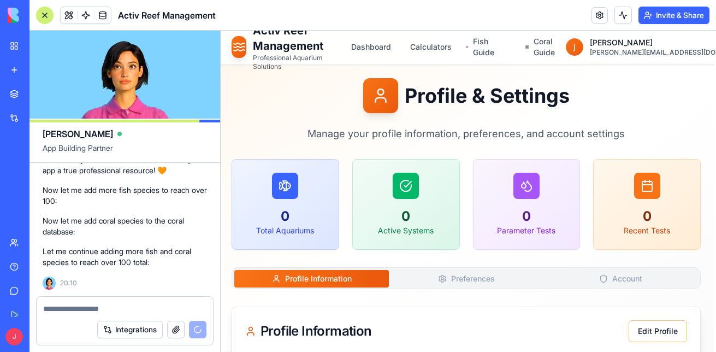
scroll to position [0, 2]
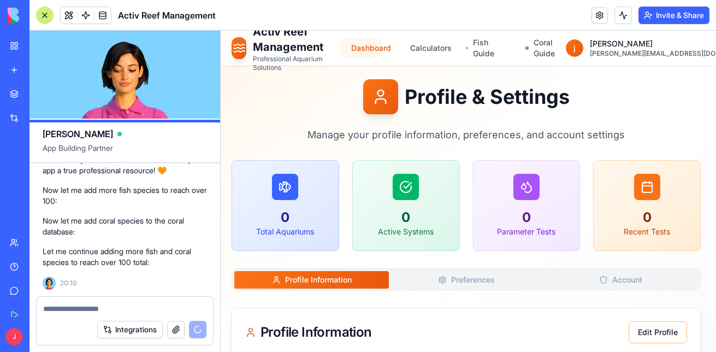
click at [377, 51] on link "Dashboard" at bounding box center [361, 48] width 42 height 20
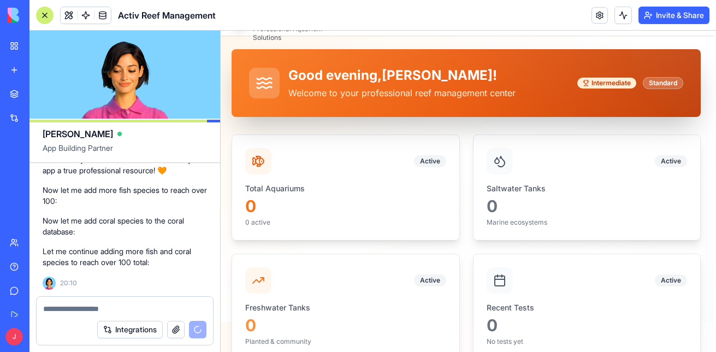
scroll to position [32, 2]
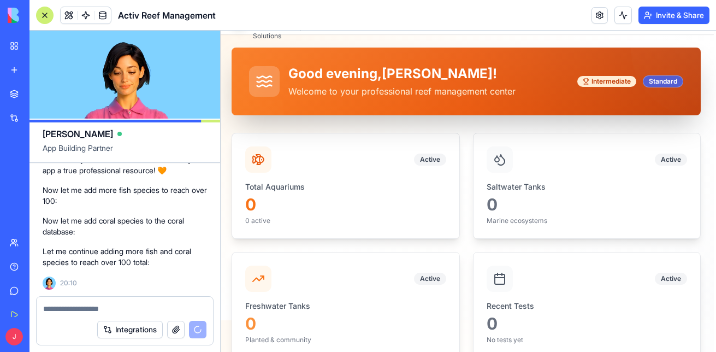
click at [664, 83] on div "Standard" at bounding box center [663, 81] width 40 height 12
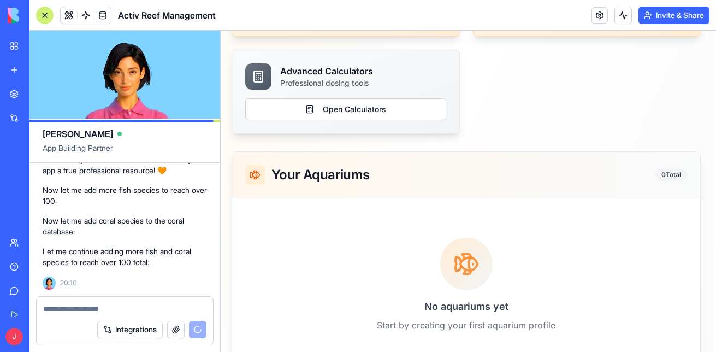
scroll to position [391, 2]
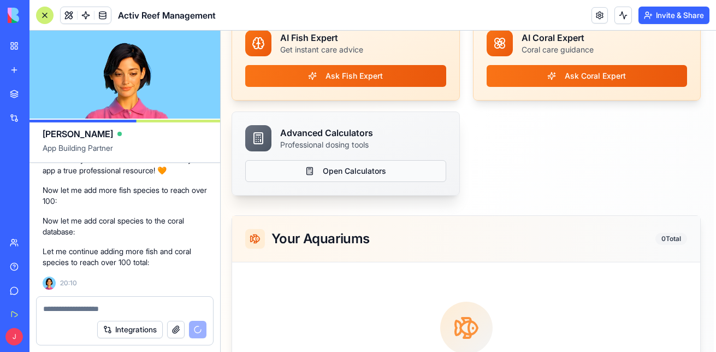
click at [388, 169] on button "Open Calculators" at bounding box center [345, 171] width 201 height 22
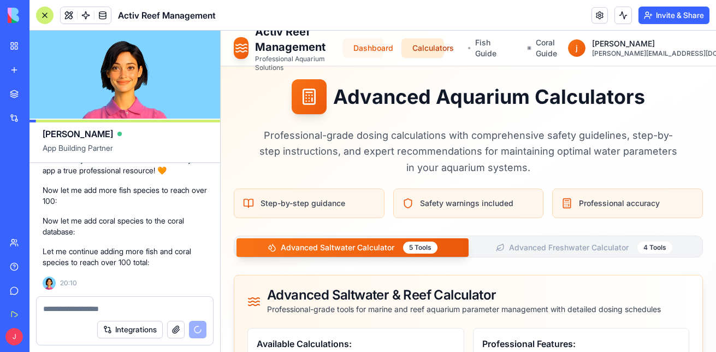
click at [384, 56] on link "Dashboard" at bounding box center [364, 48] width 42 height 20
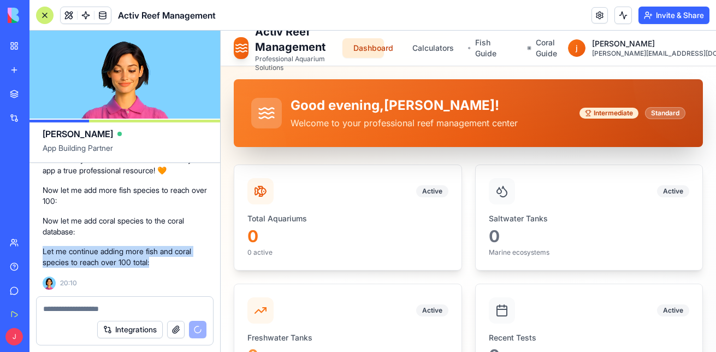
scroll to position [5929, 0]
drag, startPoint x: 194, startPoint y: 231, endPoint x: 184, endPoint y: 290, distance: 59.9
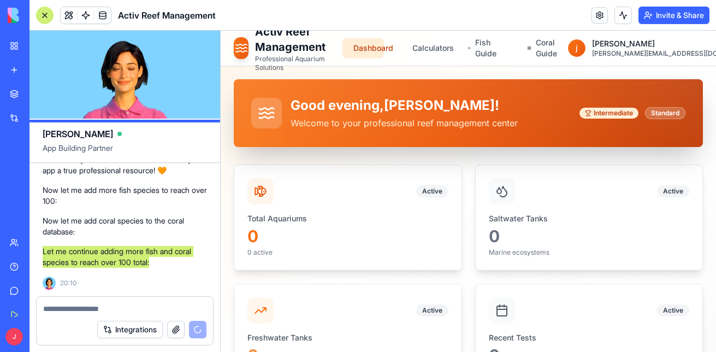
drag, startPoint x: 488, startPoint y: 311, endPoint x: 267, endPoint y: 281, distance: 222.8
click at [267, 281] on div "Active Total Aquariums 0 0 active Active Saltwater Tanks 0 Marine ecosystems Ac…" at bounding box center [468, 276] width 469 height 225
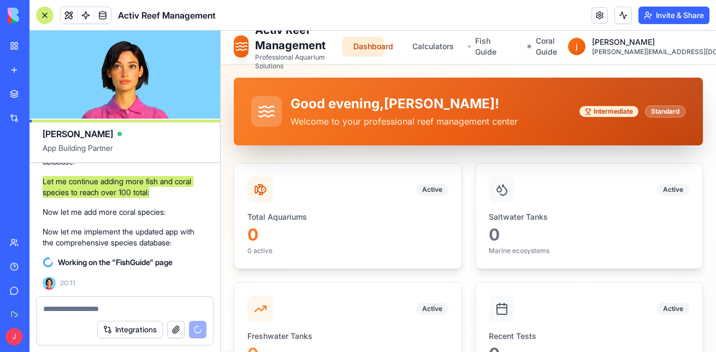
scroll to position [0, 0]
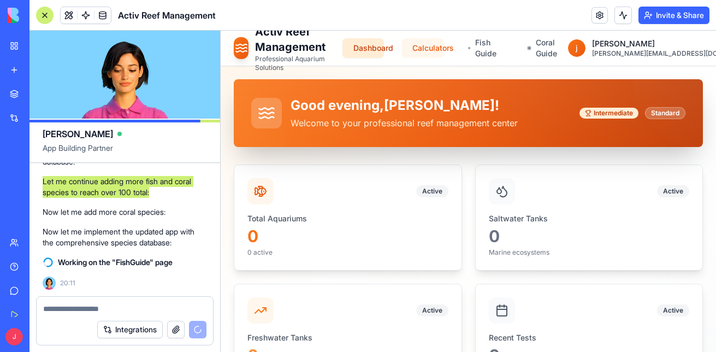
click at [444, 51] on link "Calculators" at bounding box center [423, 48] width 43 height 20
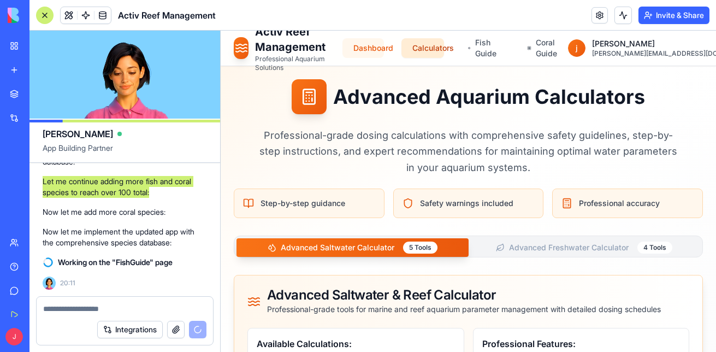
click at [385, 46] on link "Dashboard" at bounding box center [364, 48] width 42 height 20
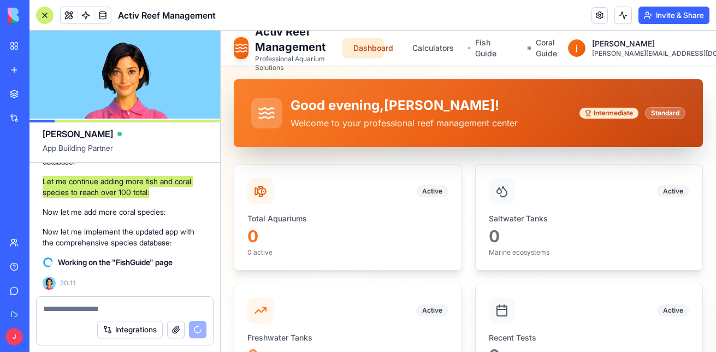
drag, startPoint x: 710, startPoint y: 95, endPoint x: 936, endPoint y: 94, distance: 226.7
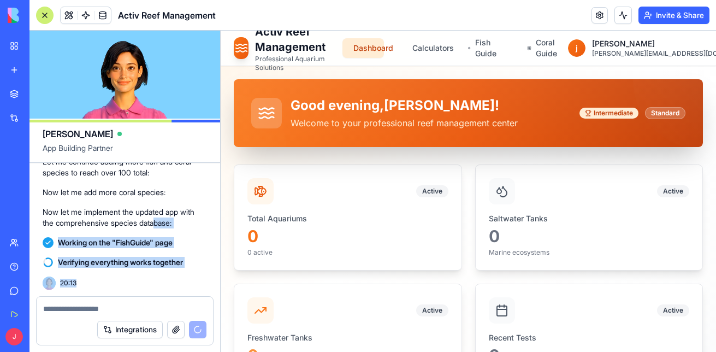
scroll to position [6019, 0]
drag, startPoint x: 158, startPoint y: 241, endPoint x: 186, endPoint y: 306, distance: 70.5
click at [186, 306] on div "Ella App Building Partner J 19:25 🐠 Aquarium Paradise Coming Up! Hey there! I'm…" at bounding box center [125, 191] width 191 height 321
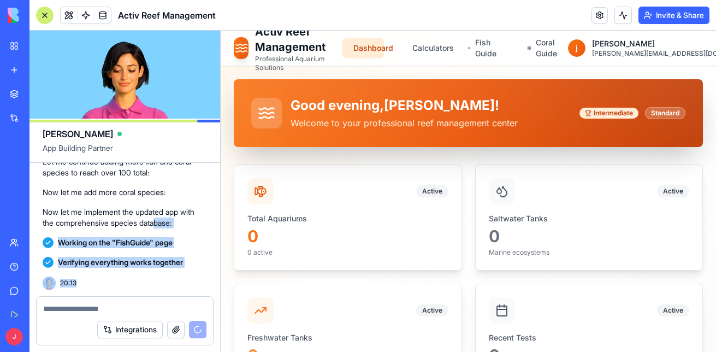
drag, startPoint x: 714, startPoint y: 91, endPoint x: 716, endPoint y: 103, distance: 12.2
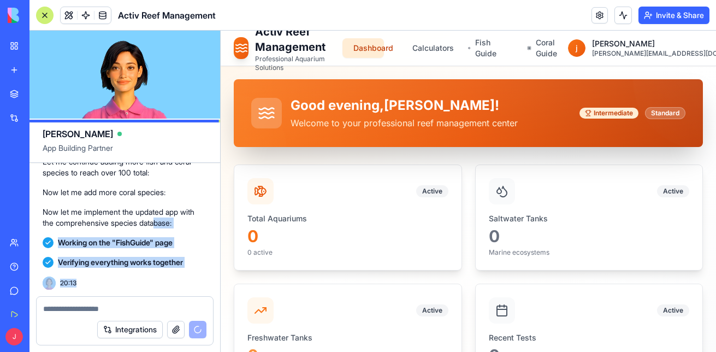
click at [191, 282] on div "Verifying everything works together 20:13" at bounding box center [125, 270] width 164 height 37
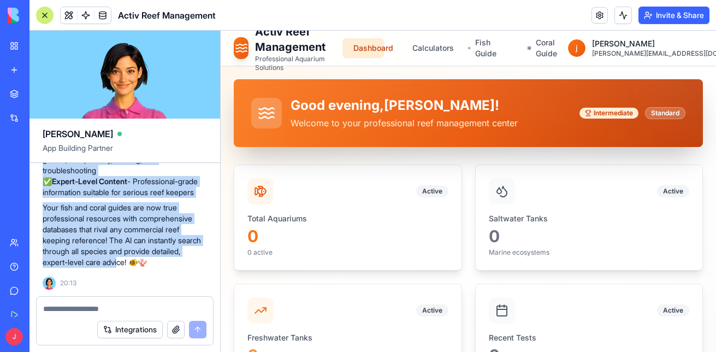
scroll to position [6270, 0]
drag, startPoint x: 154, startPoint y: 265, endPoint x: 156, endPoint y: 226, distance: 38.8
click at [156, 226] on div "🎉 Activ Reef Management - Comprehensive Species Database Complete! Your profess…" at bounding box center [125, 93] width 164 height 350
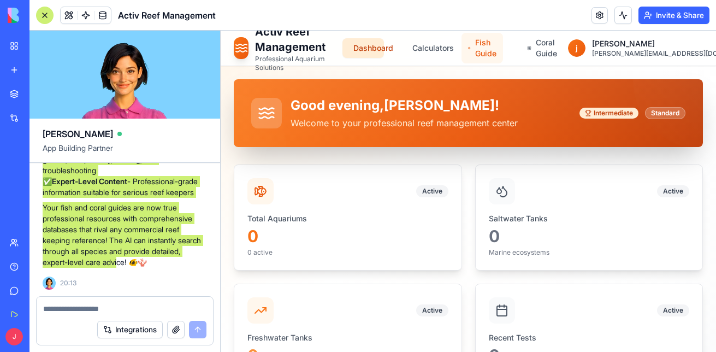
click at [503, 49] on link "Fish Guide" at bounding box center [483, 48] width 42 height 31
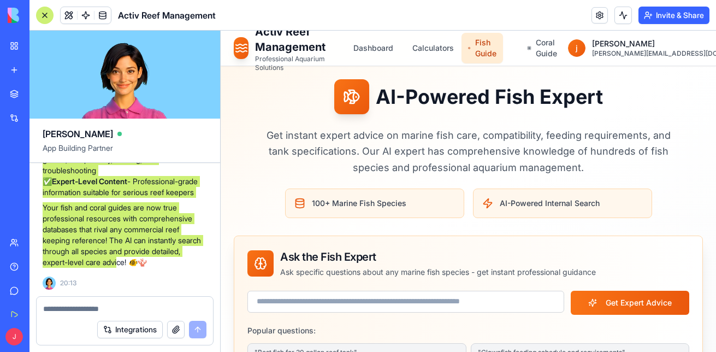
drag, startPoint x: 712, startPoint y: 117, endPoint x: 936, endPoint y: 118, distance: 224.6
click at [540, 205] on span "AI-Powered Internal Search" at bounding box center [550, 203] width 100 height 11
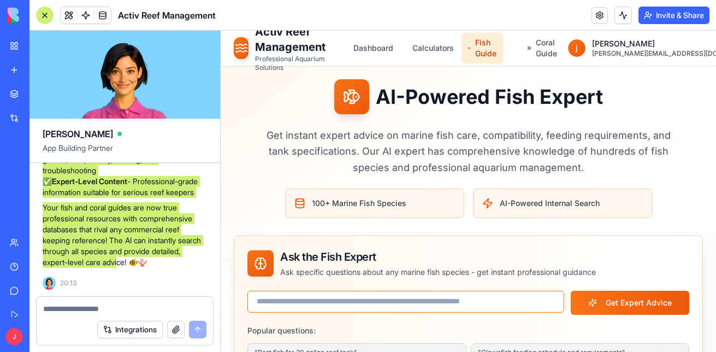
click at [359, 304] on input at bounding box center [406, 302] width 317 height 22
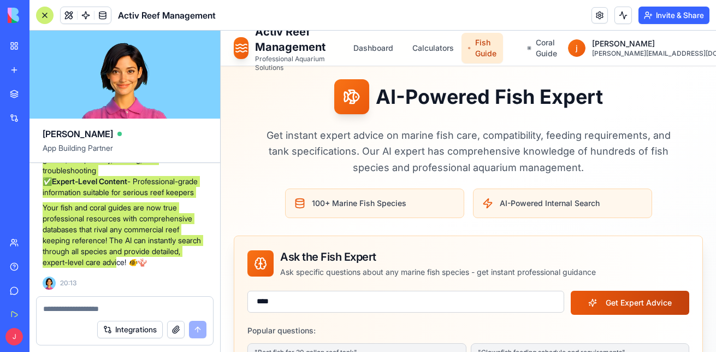
click at [627, 301] on button "Get Expert Advice" at bounding box center [630, 303] width 119 height 24
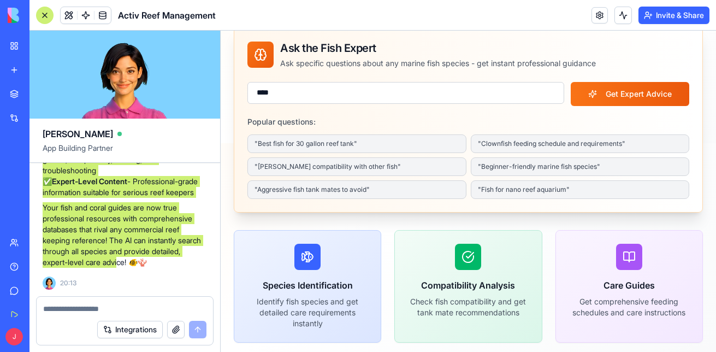
scroll to position [221, 0]
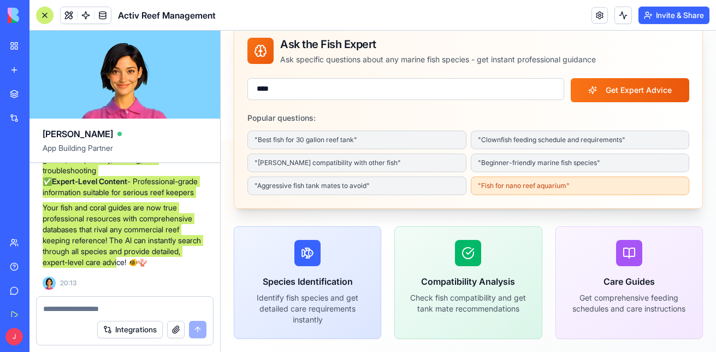
click at [528, 184] on button "" Fish for nano reef aquarium "" at bounding box center [580, 185] width 219 height 19
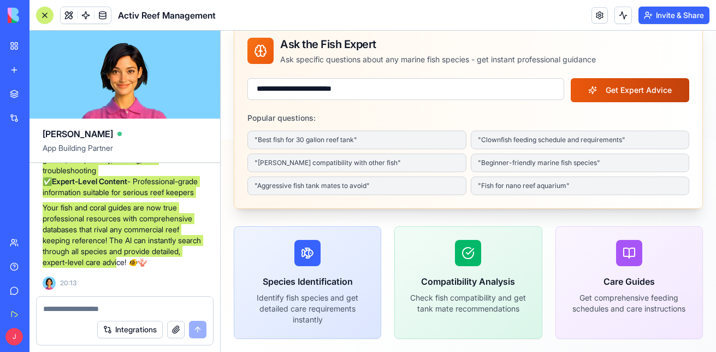
click at [602, 78] on button "Get Expert Advice" at bounding box center [630, 90] width 119 height 24
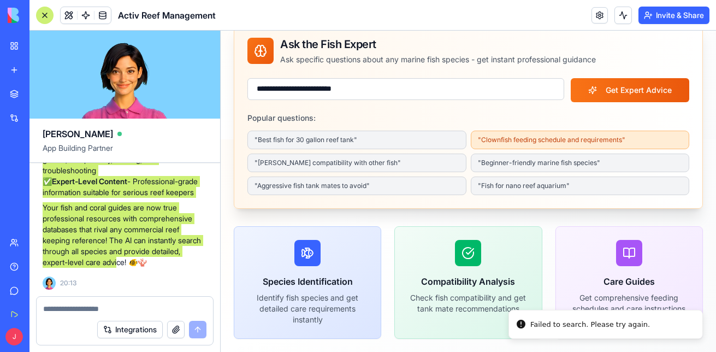
click at [490, 131] on button "" Clownfish feeding schedule and requirements "" at bounding box center [580, 140] width 219 height 19
type input "**********"
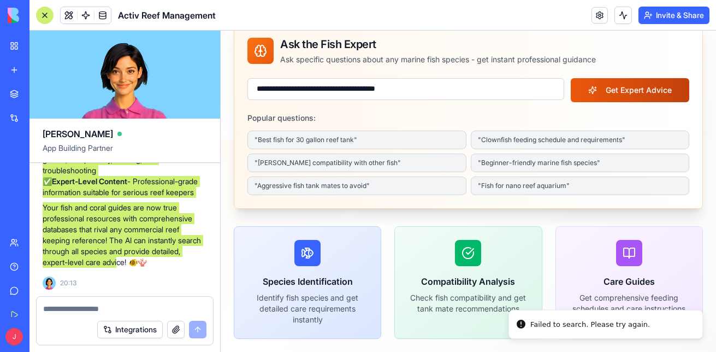
click at [588, 86] on button "Get Expert Advice" at bounding box center [630, 90] width 119 height 24
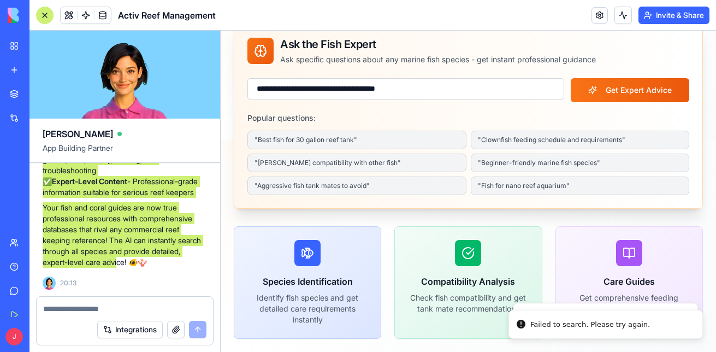
click at [319, 292] on p "Identify fish species and get detailed care requirements instantly" at bounding box center [308, 308] width 120 height 33
click at [537, 262] on div "Species Identification Identify fish species and get detailed care requirements…" at bounding box center [468, 282] width 469 height 113
click at [639, 259] on div "Care Guides Get comprehensive feeding schedules and care instructions" at bounding box center [629, 277] width 146 height 101
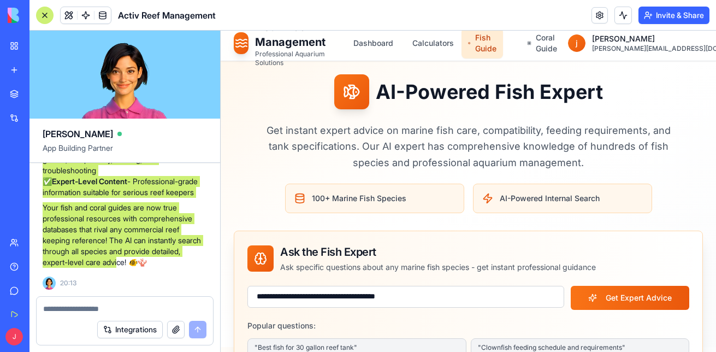
scroll to position [0, 0]
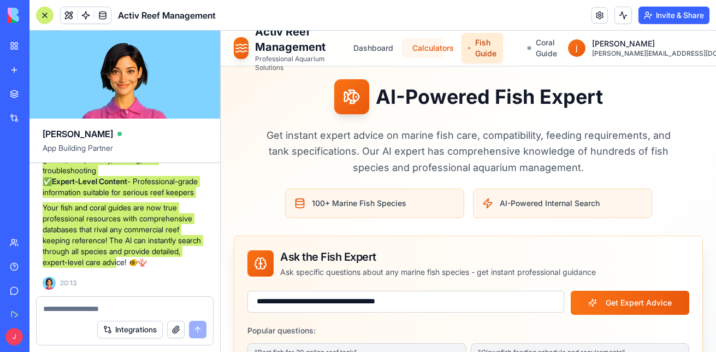
click at [444, 41] on link "Calculators" at bounding box center [423, 48] width 43 height 20
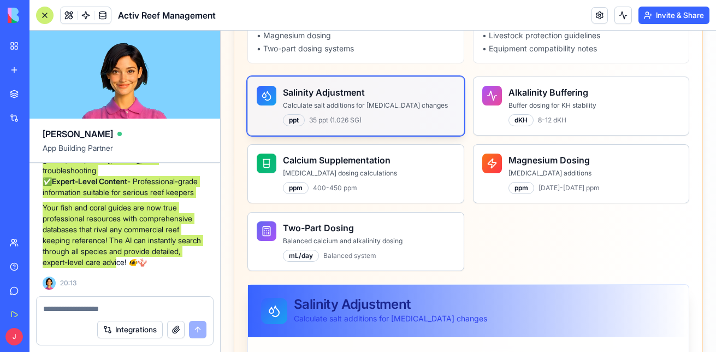
scroll to position [384, 0]
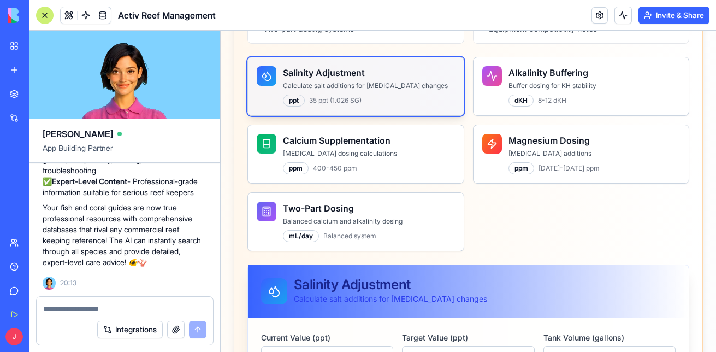
click at [119, 304] on textarea at bounding box center [124, 308] width 163 height 11
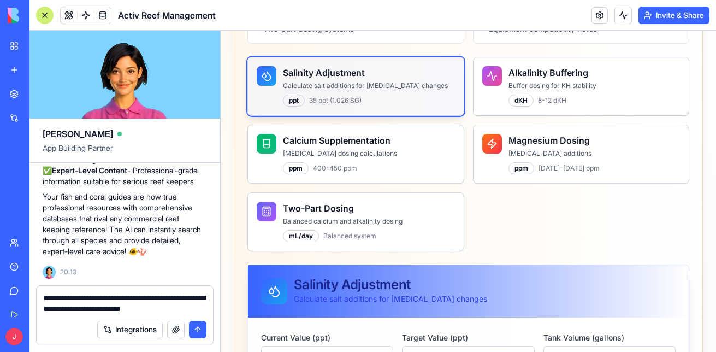
type textarea "**********"
click at [202, 328] on button "submit" at bounding box center [197, 329] width 17 height 17
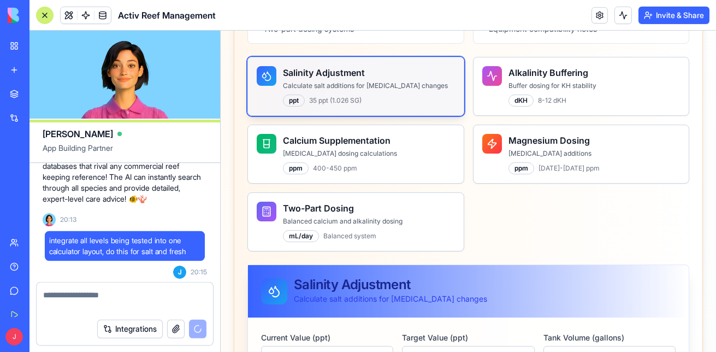
scroll to position [6441, 0]
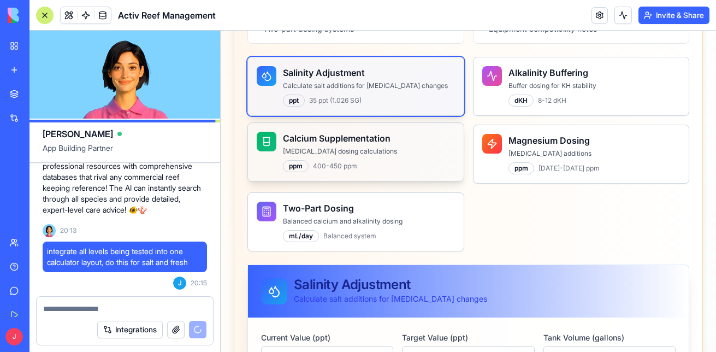
click at [401, 132] on h3 "Calcium Supplementation" at bounding box center [369, 138] width 172 height 13
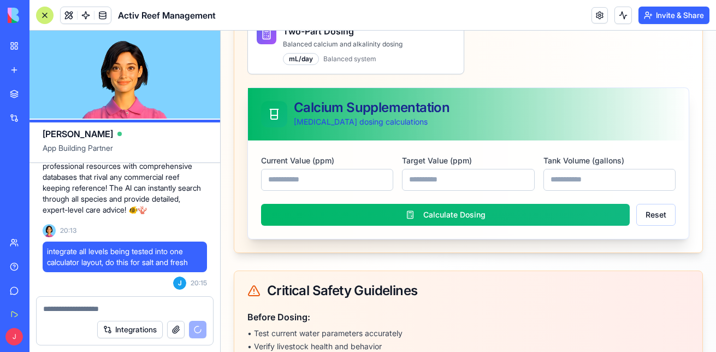
scroll to position [568, 0]
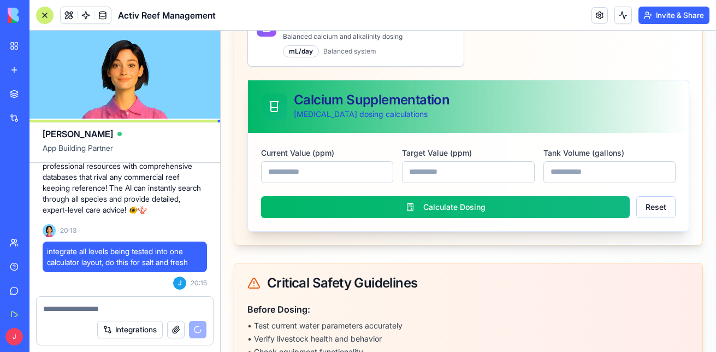
click at [379, 171] on input "***" at bounding box center [327, 172] width 132 height 22
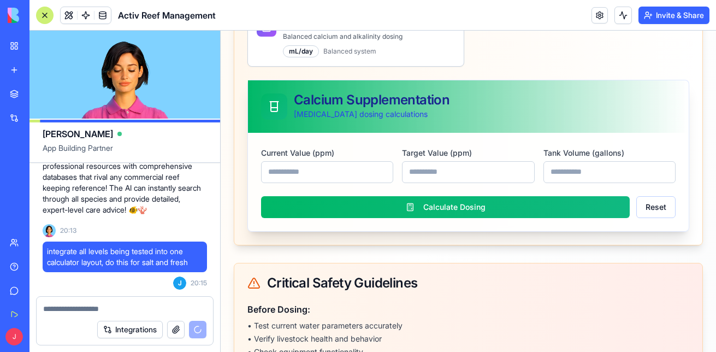
click at [379, 171] on input "***" at bounding box center [327, 172] width 132 height 22
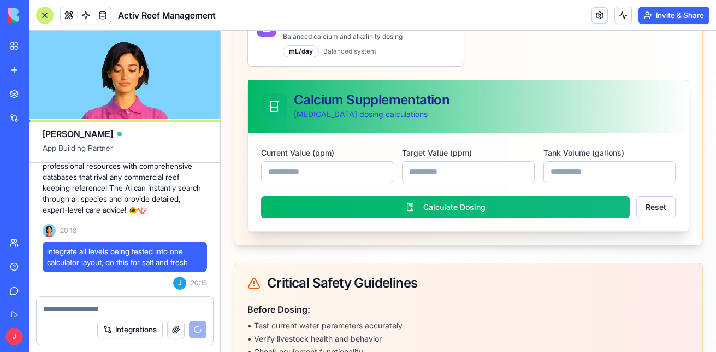
click at [379, 171] on input "***" at bounding box center [327, 172] width 132 height 22
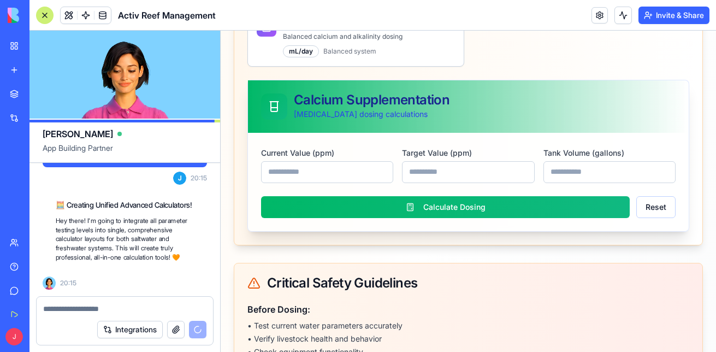
click at [379, 171] on input "*" at bounding box center [327, 172] width 132 height 22
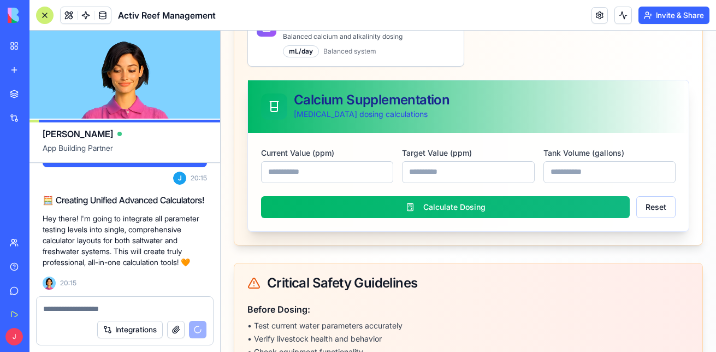
click at [379, 171] on input "***" at bounding box center [327, 172] width 132 height 22
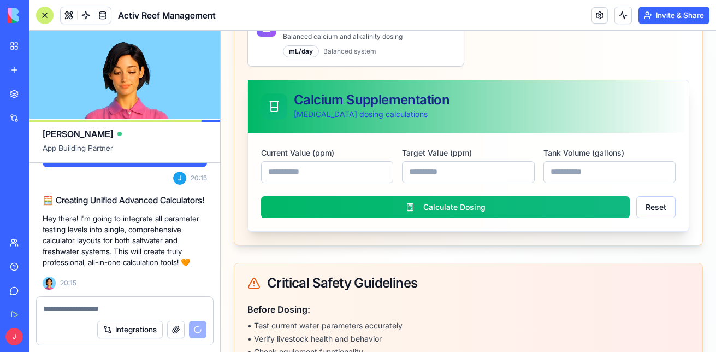
click at [379, 171] on input "***" at bounding box center [327, 172] width 132 height 22
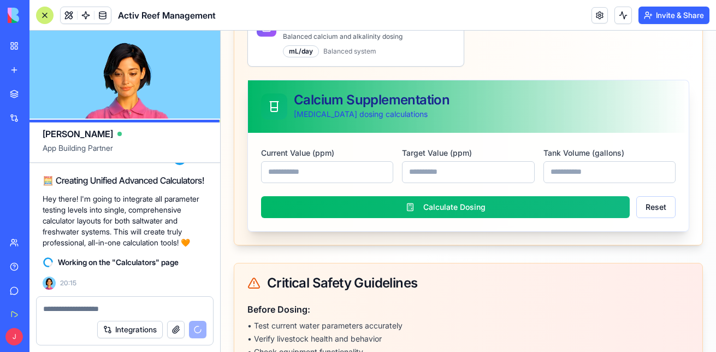
drag, startPoint x: 332, startPoint y: 178, endPoint x: 228, endPoint y: 172, distance: 104.5
click at [228, 172] on div "Advanced Aquarium Calculators Professional-grade dosing calculations with compr…" at bounding box center [469, 136] width 496 height 1277
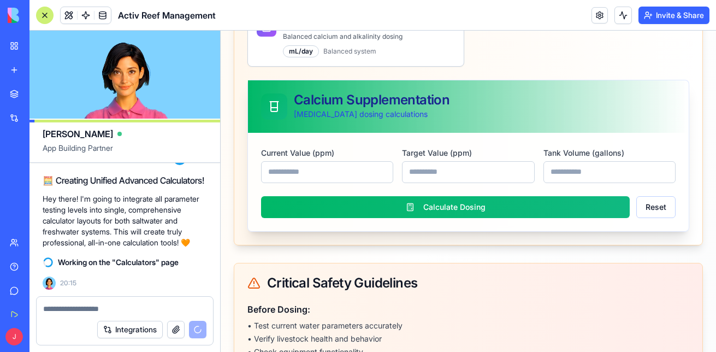
type input "****"
click at [502, 174] on input "Target Value ( ppm )" at bounding box center [468, 172] width 132 height 22
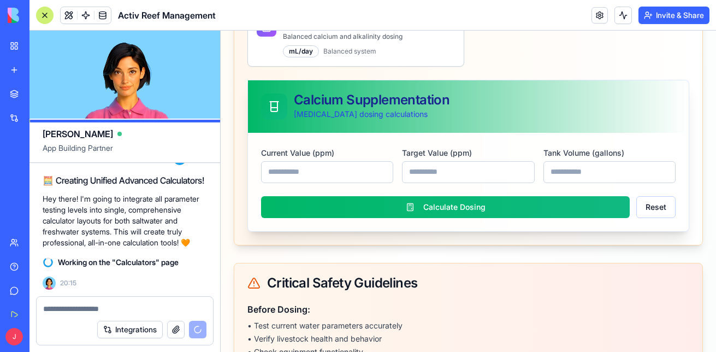
type input "****"
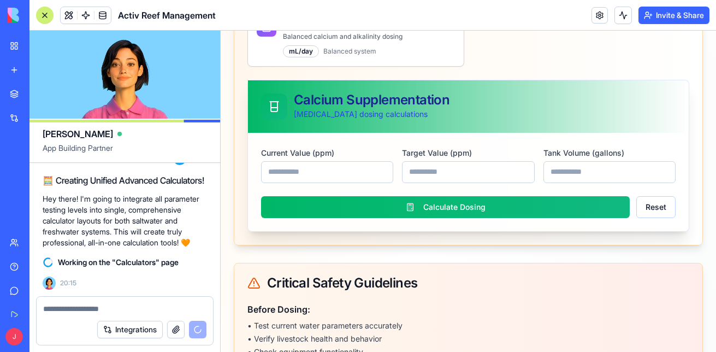
click at [614, 166] on input "Tank Volume (gallons)" at bounding box center [610, 172] width 132 height 22
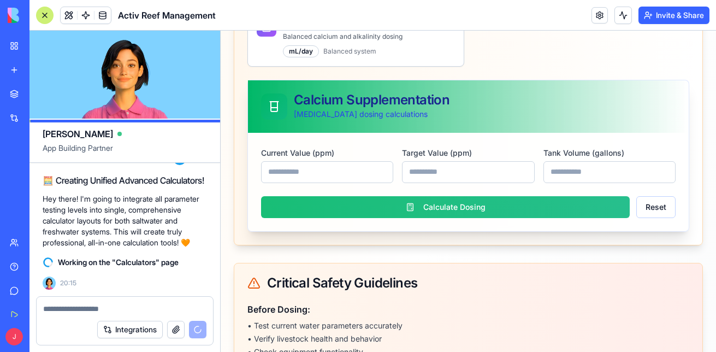
type input "***"
click at [488, 217] on button "Calculate Dosing" at bounding box center [445, 207] width 369 height 22
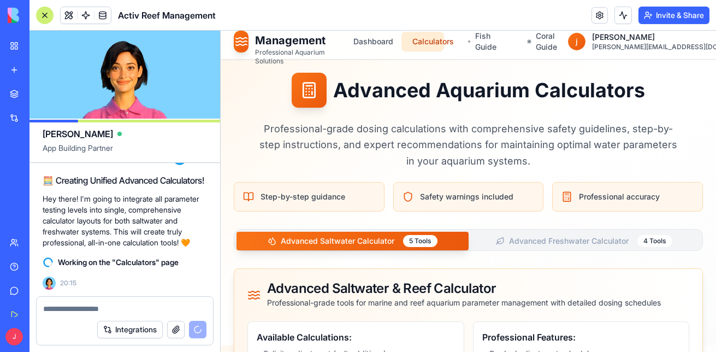
scroll to position [0, 0]
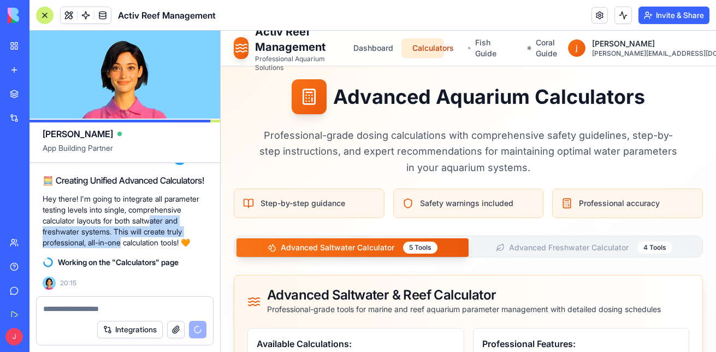
drag, startPoint x: 186, startPoint y: 233, endPoint x: 56, endPoint y: 225, distance: 130.3
click at [56, 225] on p "Hey there! I'm going to integrate all parameter testing levels into single, com…" at bounding box center [125, 220] width 164 height 55
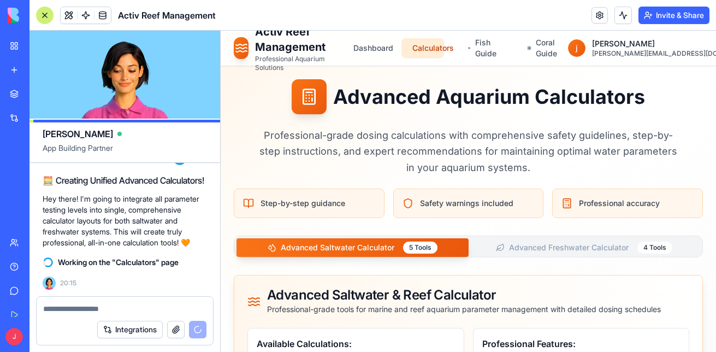
drag, startPoint x: 56, startPoint y: 225, endPoint x: 142, endPoint y: 247, distance: 88.5
click at [142, 247] on p "Hey there! I'm going to integrate all parameter testing levels into single, com…" at bounding box center [125, 220] width 164 height 55
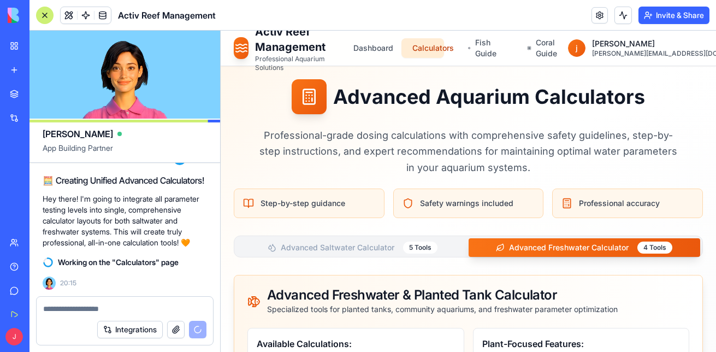
click at [565, 251] on button "Advanced Freshwater Calculator 4 Tools" at bounding box center [585, 247] width 232 height 19
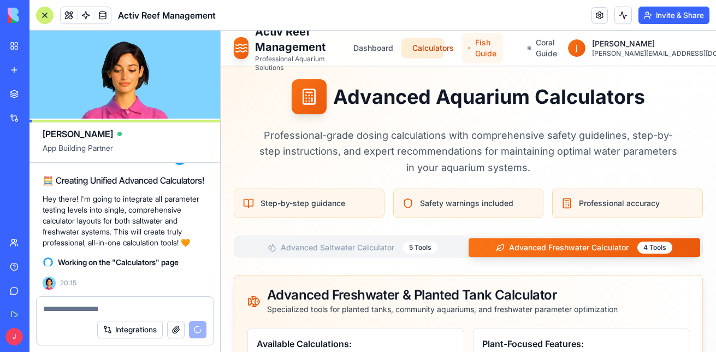
click at [503, 56] on link "Fish Guide" at bounding box center [483, 48] width 42 height 31
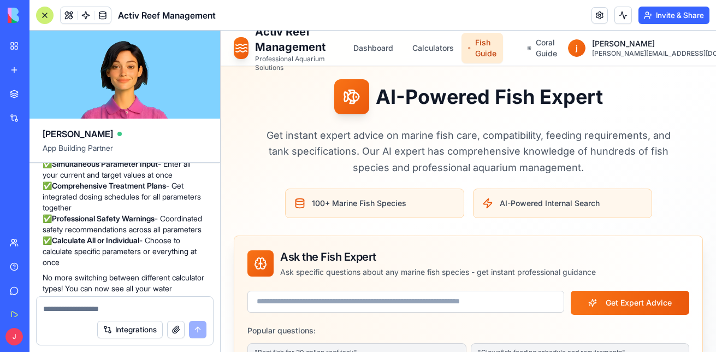
scroll to position [6954, 0]
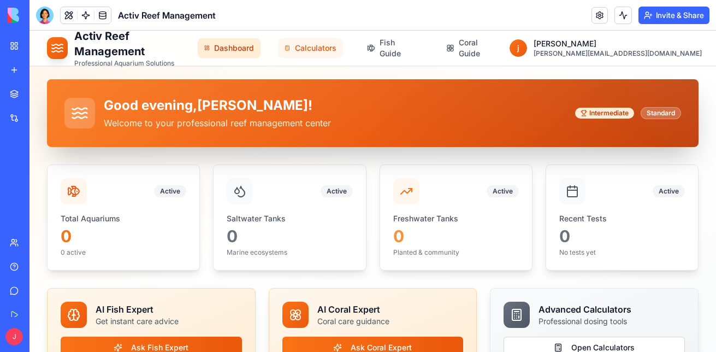
click at [343, 47] on link "Calculators" at bounding box center [310, 48] width 64 height 20
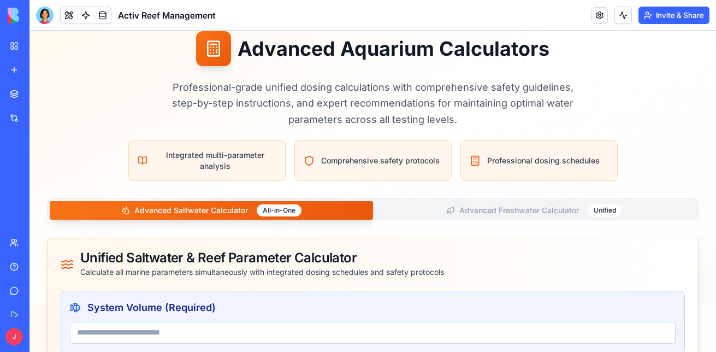
scroll to position [20, 0]
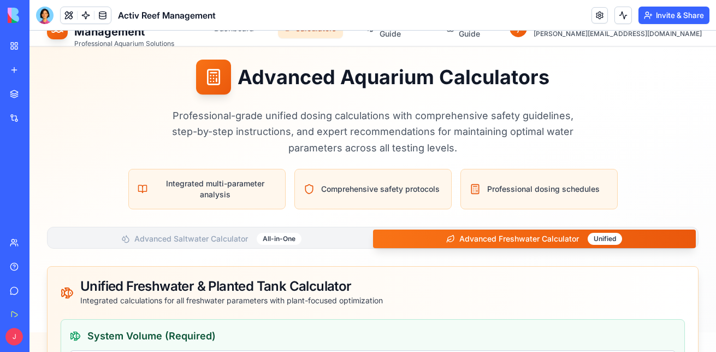
click at [553, 238] on button "Advanced Freshwater Calculator Unified" at bounding box center [534, 238] width 323 height 19
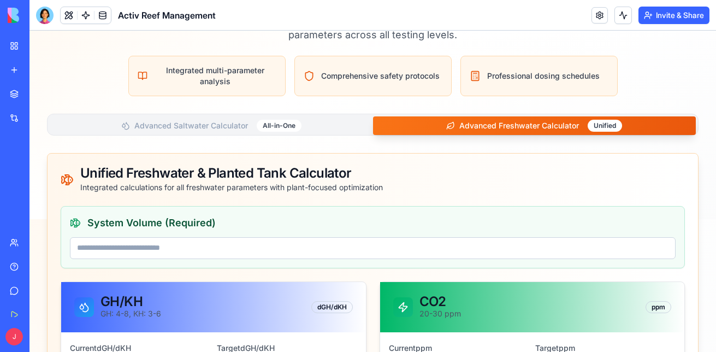
scroll to position [59, 0]
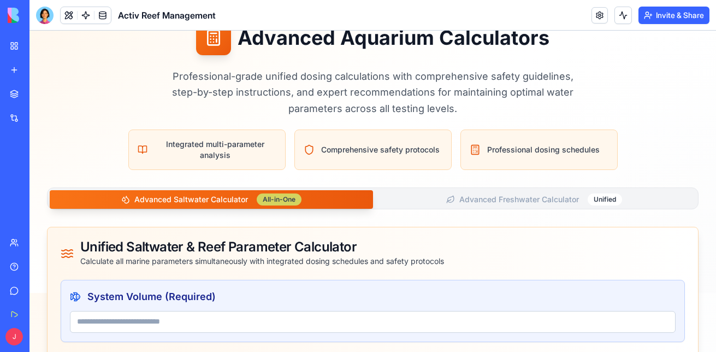
click at [291, 196] on div "All-in-One" at bounding box center [279, 199] width 45 height 12
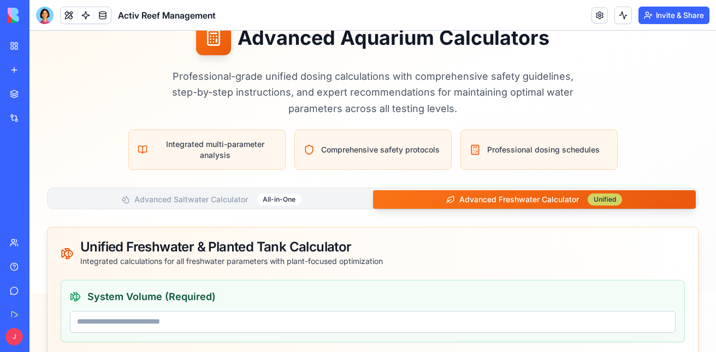
click at [600, 198] on div "Unified" at bounding box center [605, 199] width 34 height 12
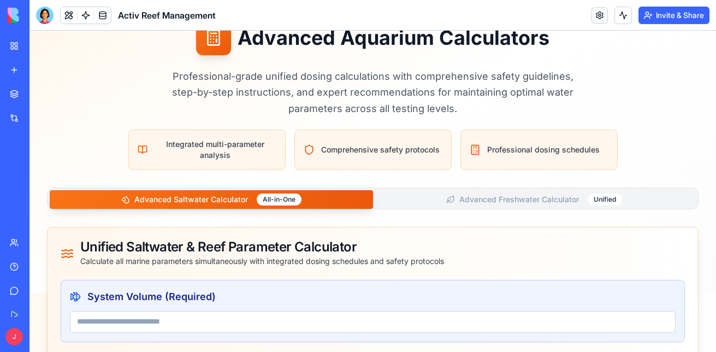
click at [346, 193] on button "Advanced Saltwater Calculator All-in-One" at bounding box center [211, 199] width 323 height 19
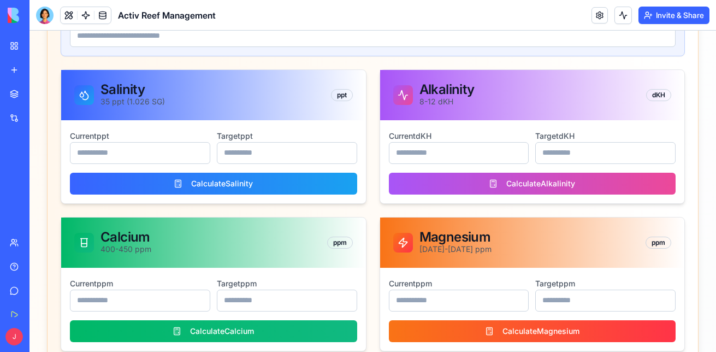
scroll to position [0, 0]
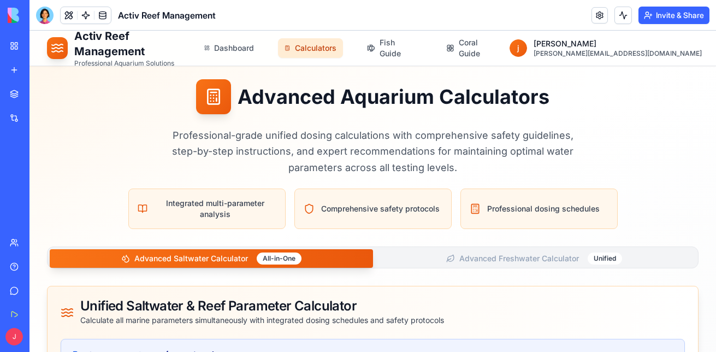
drag, startPoint x: 714, startPoint y: 131, endPoint x: 745, endPoint y: 74, distance: 64.8
click at [423, 44] on link "Fish Guide" at bounding box center [392, 48] width 62 height 31
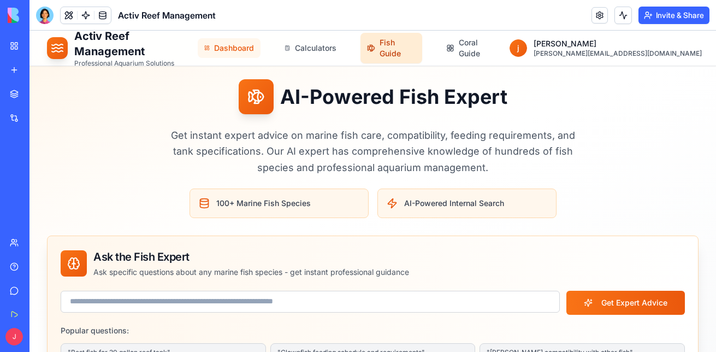
click at [261, 42] on link "Dashboard" at bounding box center [229, 48] width 63 height 20
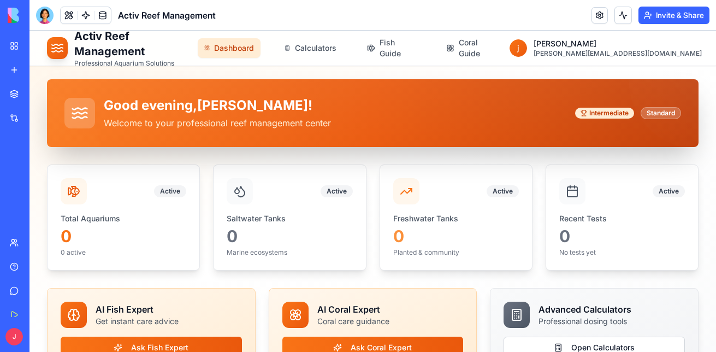
click at [11, 13] on img at bounding box center [42, 15] width 68 height 15
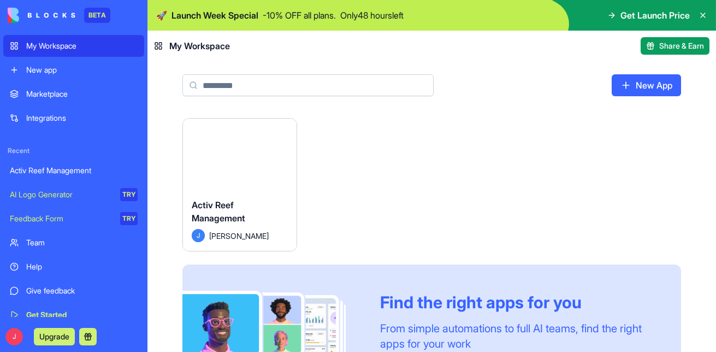
click at [353, 129] on div "Launch Activ Reef Management J joseph Find the right apps for you From simple a…" at bounding box center [431, 268] width 499 height 301
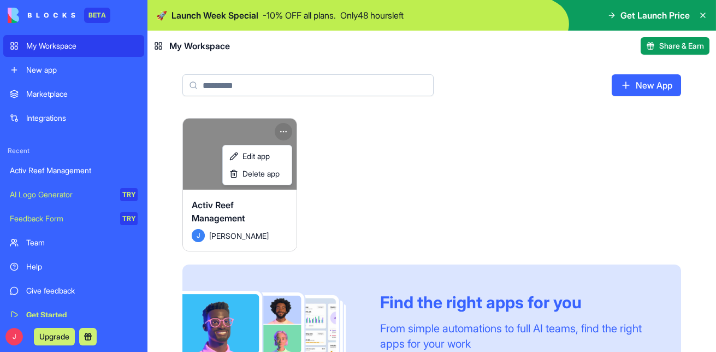
click at [281, 127] on html "BETA My Workspace New app Marketplace Integrations Recent Activ Reef Management…" at bounding box center [358, 176] width 716 height 352
click at [271, 176] on span "Delete app" at bounding box center [261, 173] width 37 height 11
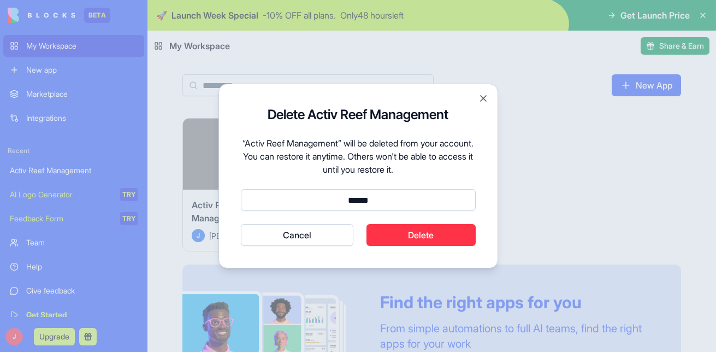
type input "******"
click at [412, 237] on button "Delete" at bounding box center [421, 235] width 109 height 22
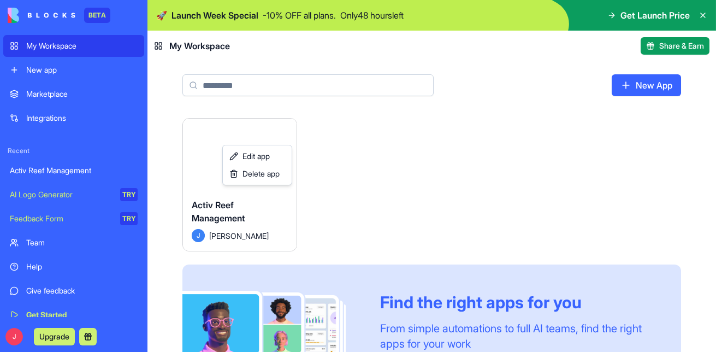
click at [344, 157] on html "BETA My Workspace New app Marketplace Integrations Recent Activ Reef Management…" at bounding box center [358, 176] width 716 height 352
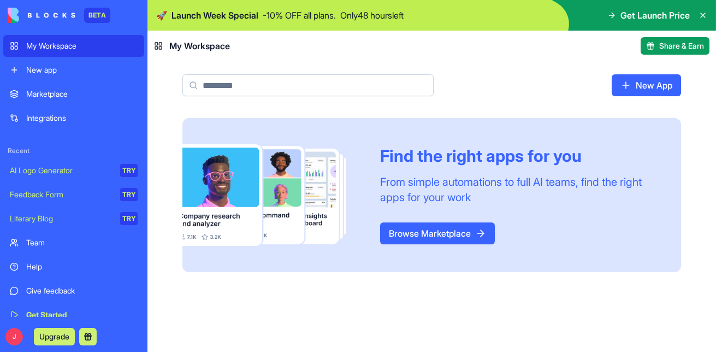
click at [703, 13] on icon at bounding box center [703, 15] width 9 height 9
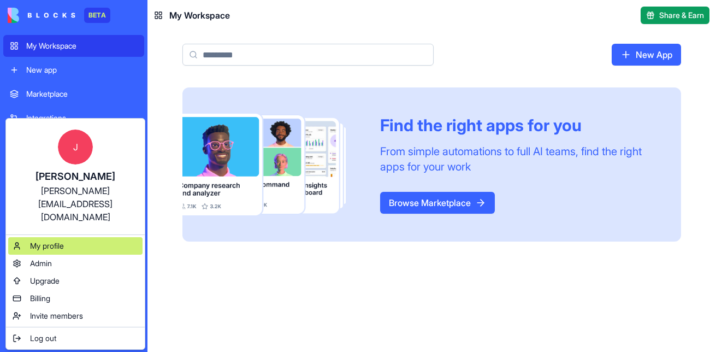
click at [64, 240] on span "My profile" at bounding box center [47, 245] width 34 height 11
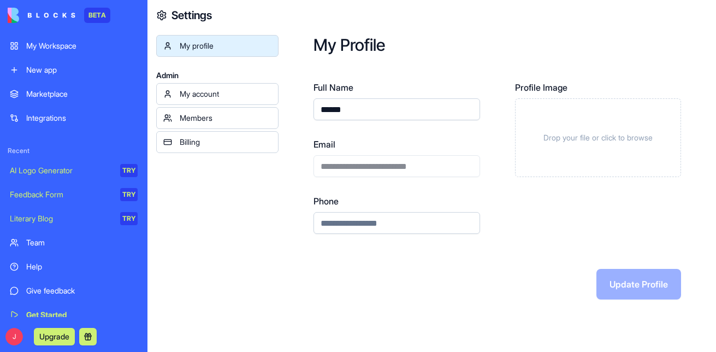
click at [220, 101] on link "My account" at bounding box center [217, 94] width 122 height 22
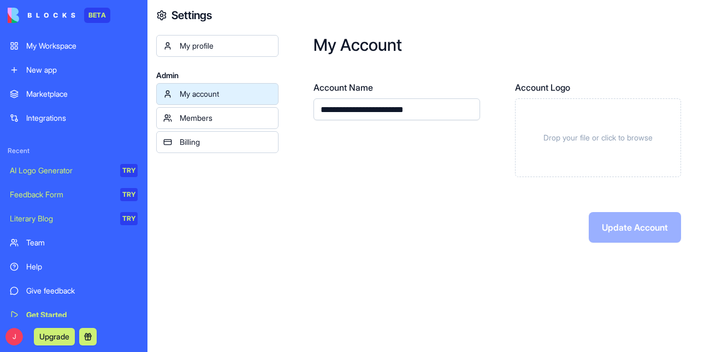
click at [10, 15] on img at bounding box center [42, 15] width 68 height 15
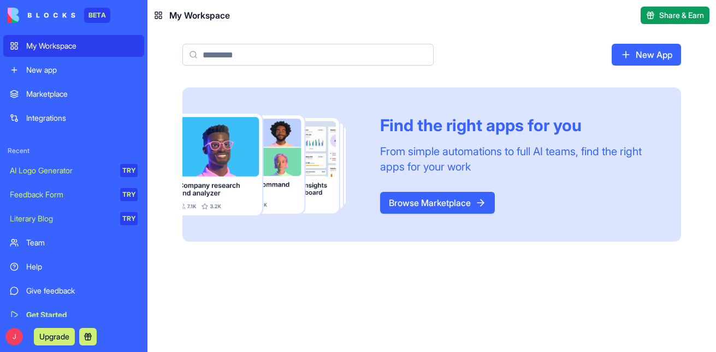
click at [441, 204] on link "Browse Marketplace" at bounding box center [437, 203] width 115 height 22
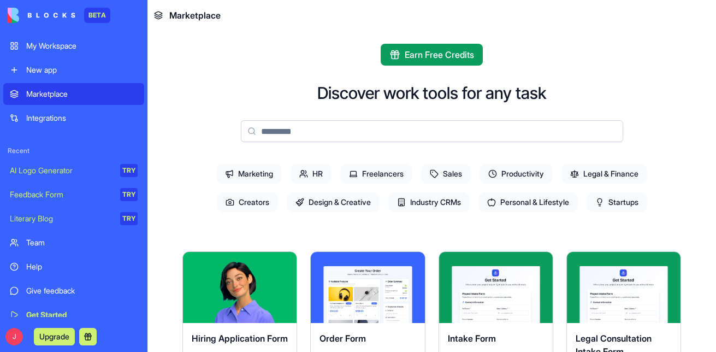
click at [331, 199] on span "Design & Creative" at bounding box center [333, 202] width 93 height 20
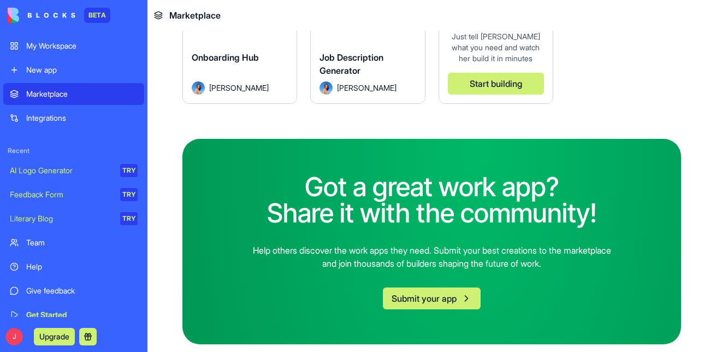
scroll to position [32, 0]
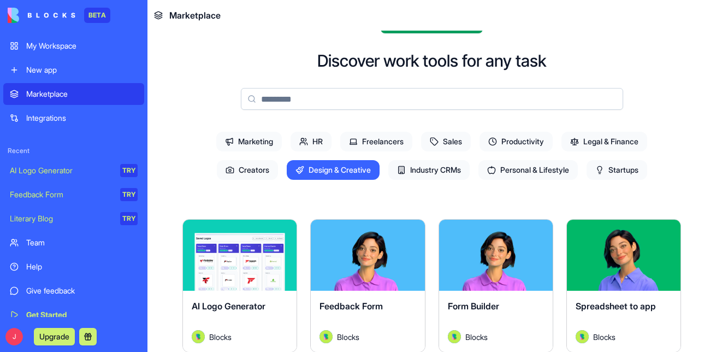
click at [423, 172] on span "Industry CRMs" at bounding box center [428, 170] width 81 height 20
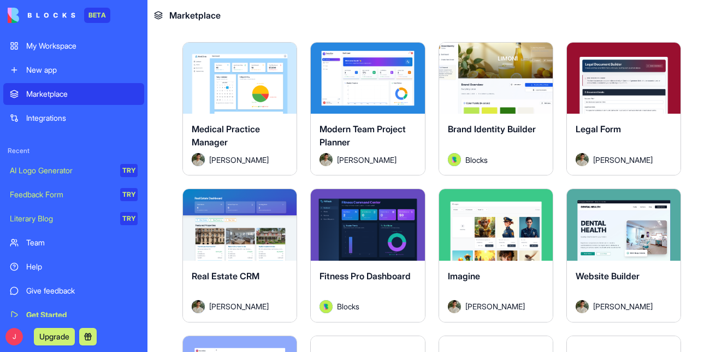
scroll to position [0, 0]
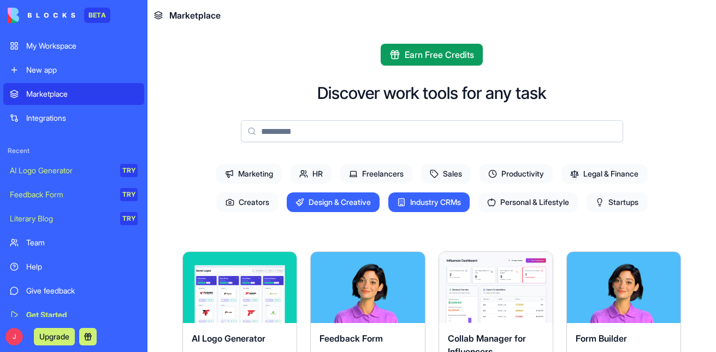
click at [610, 207] on span "Startups" at bounding box center [617, 202] width 61 height 20
